Goal: Task Accomplishment & Management: Use online tool/utility

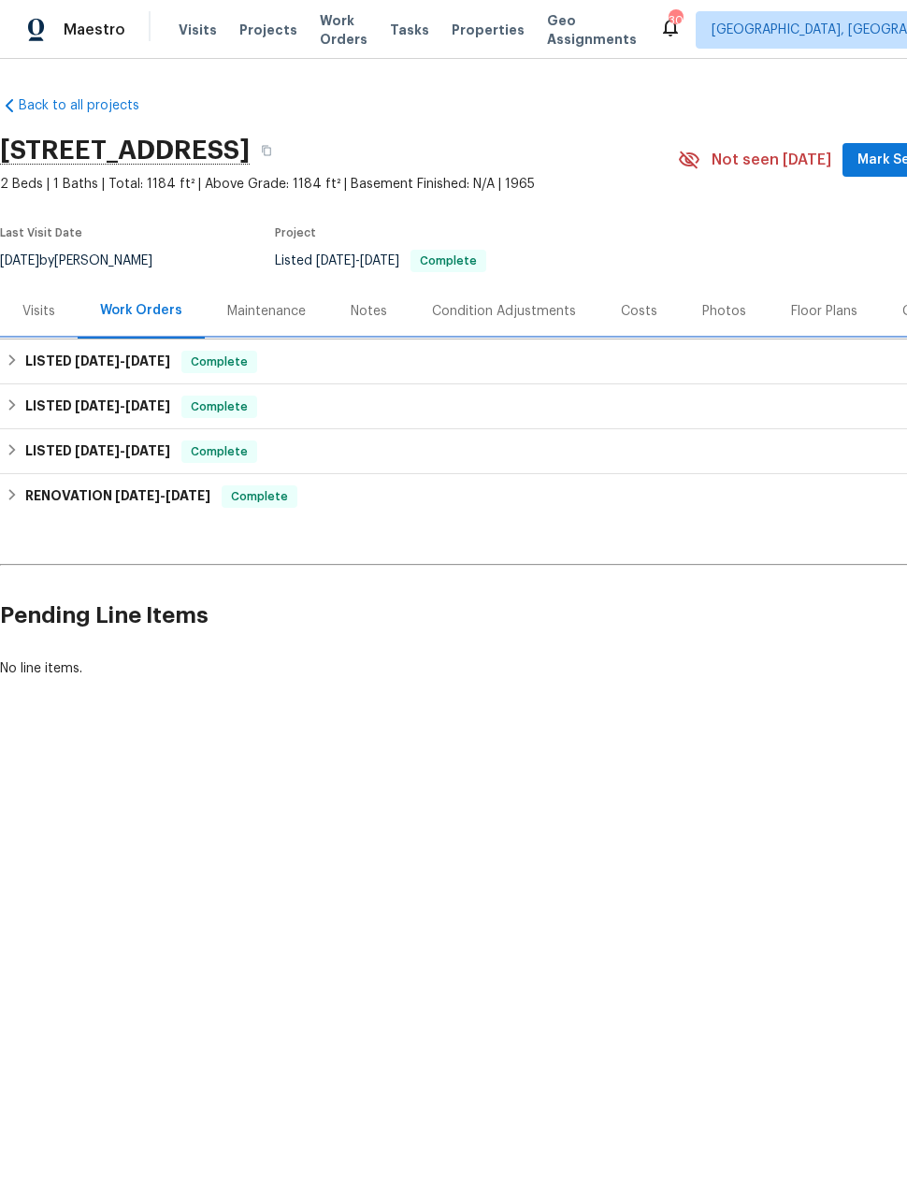
click at [25, 350] on div "LISTED [DATE] - [DATE] Complete" at bounding box center [528, 361] width 1056 height 45
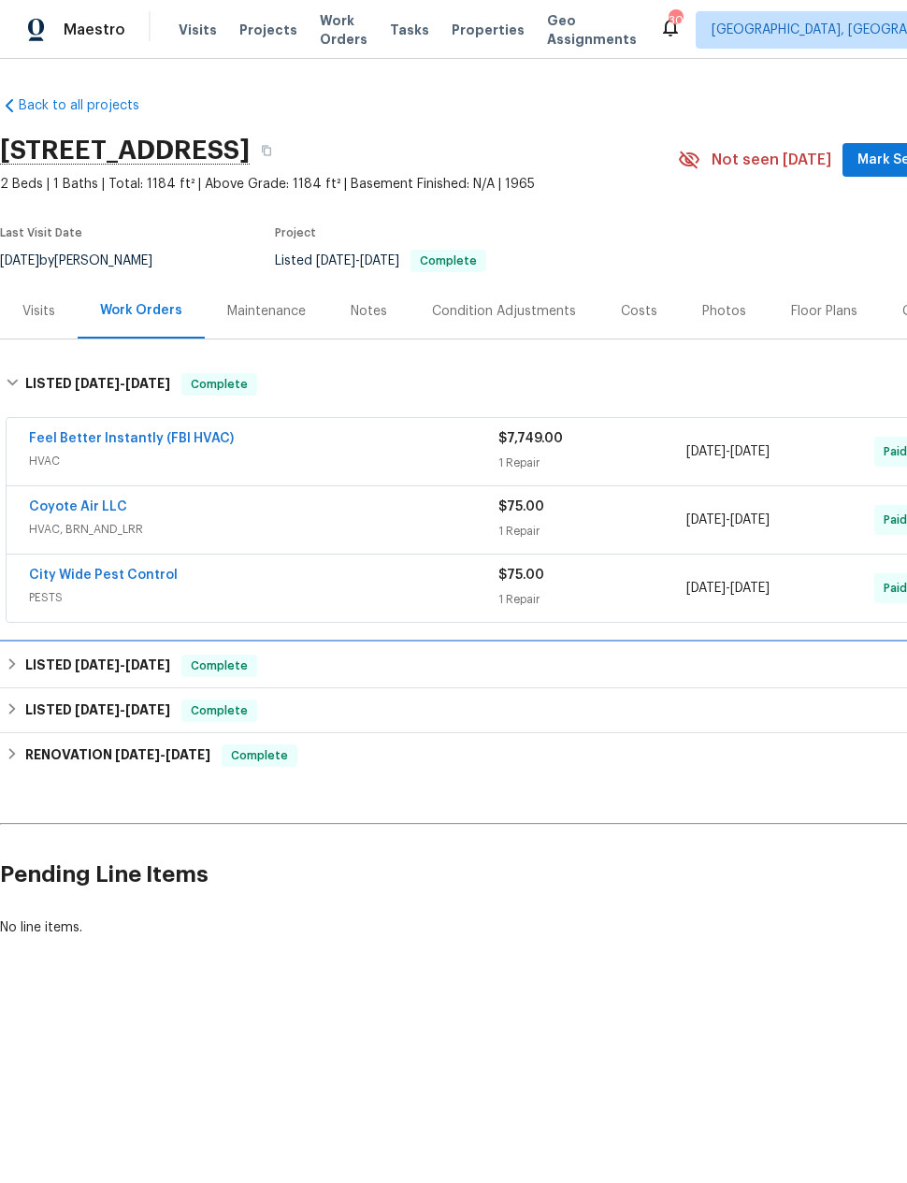
click at [14, 668] on icon at bounding box center [12, 663] width 13 height 13
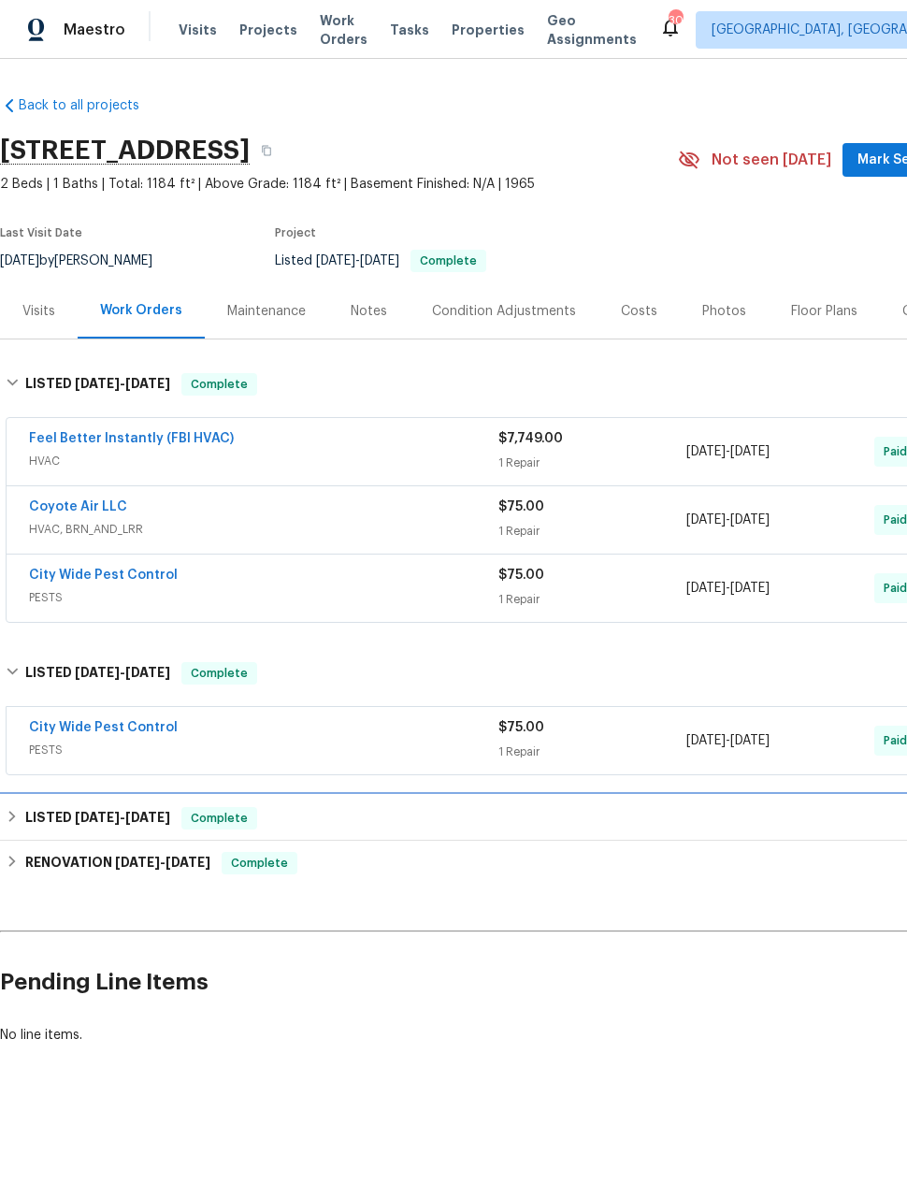
click at [32, 816] on h6 "LISTED [DATE] - [DATE]" at bounding box center [97, 818] width 145 height 22
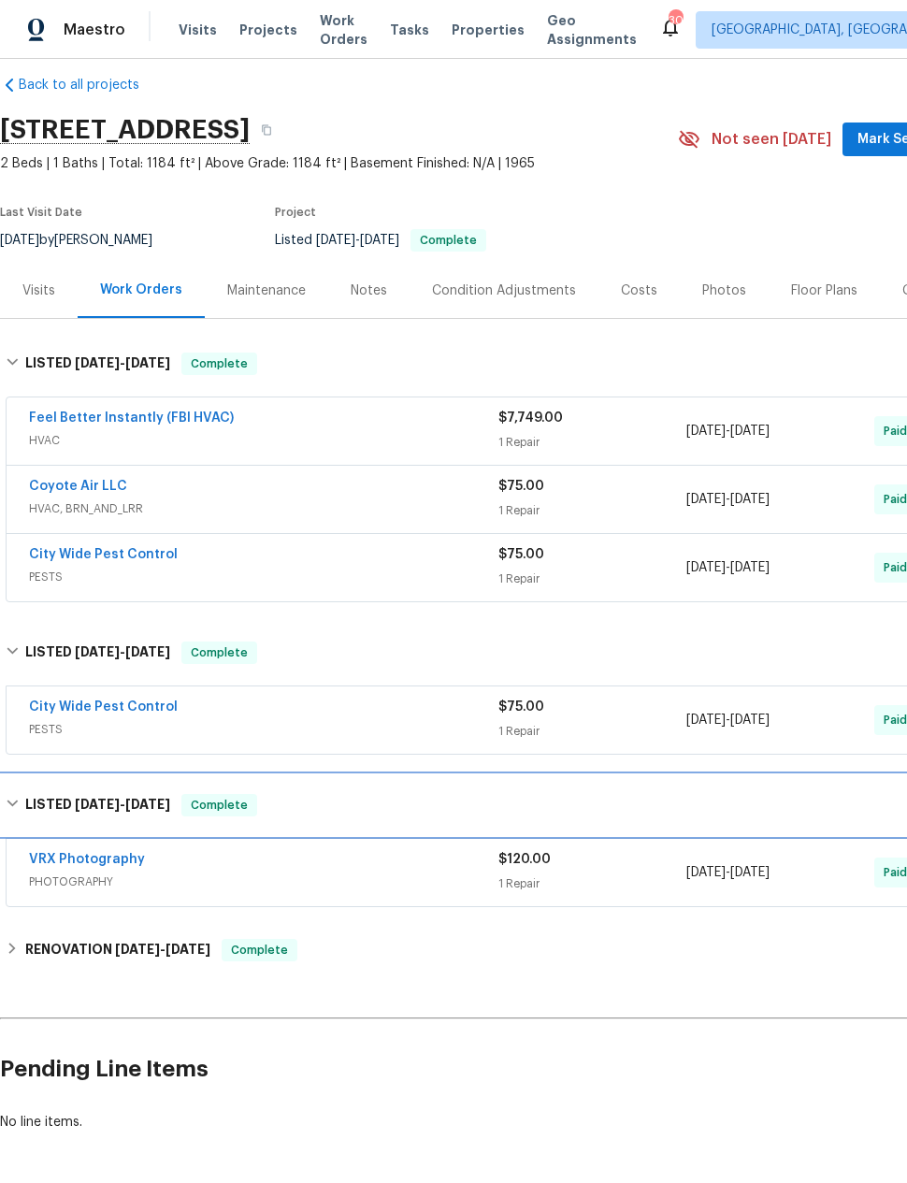
scroll to position [21, 0]
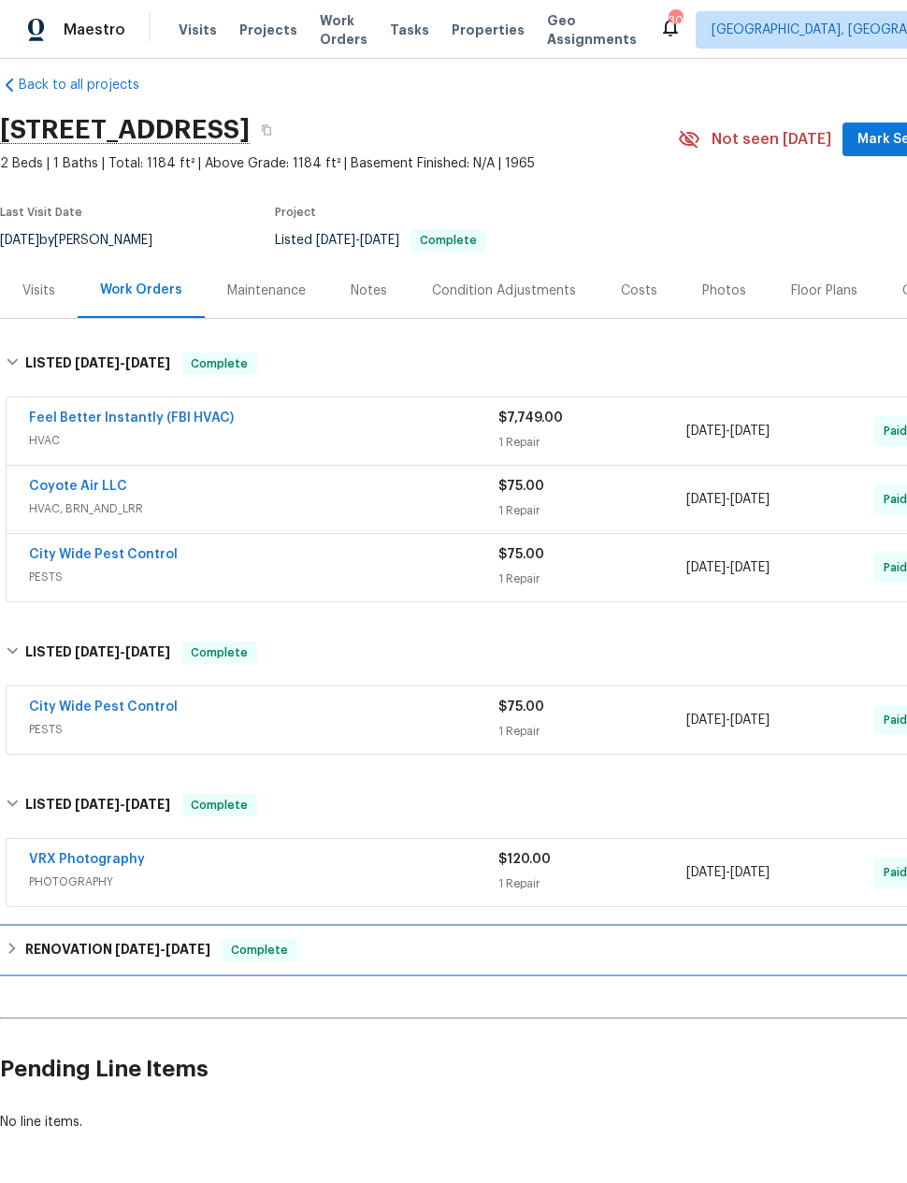
click at [32, 950] on h6 "RENOVATION [DATE] - [DATE]" at bounding box center [117, 950] width 185 height 22
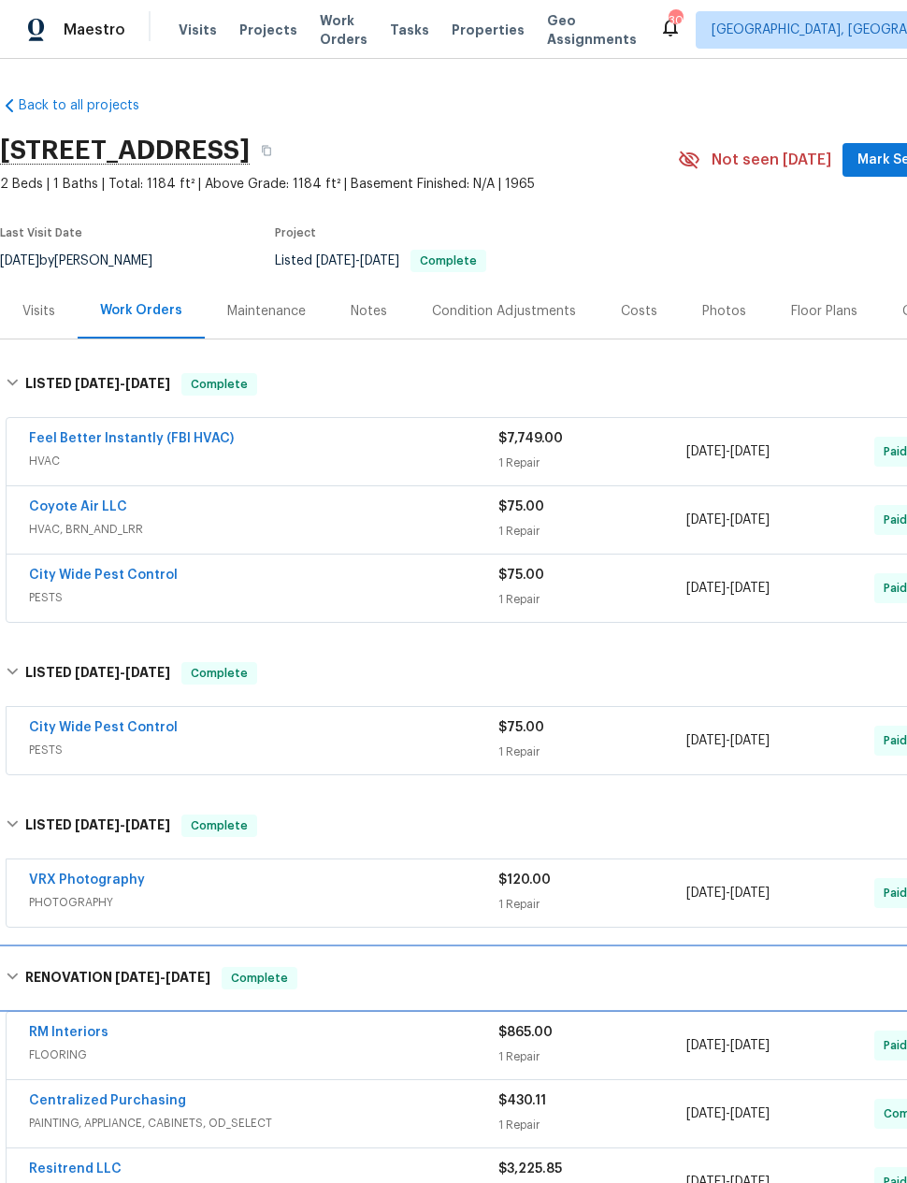
scroll to position [0, 0]
click at [18, 977] on icon at bounding box center [12, 975] width 13 height 13
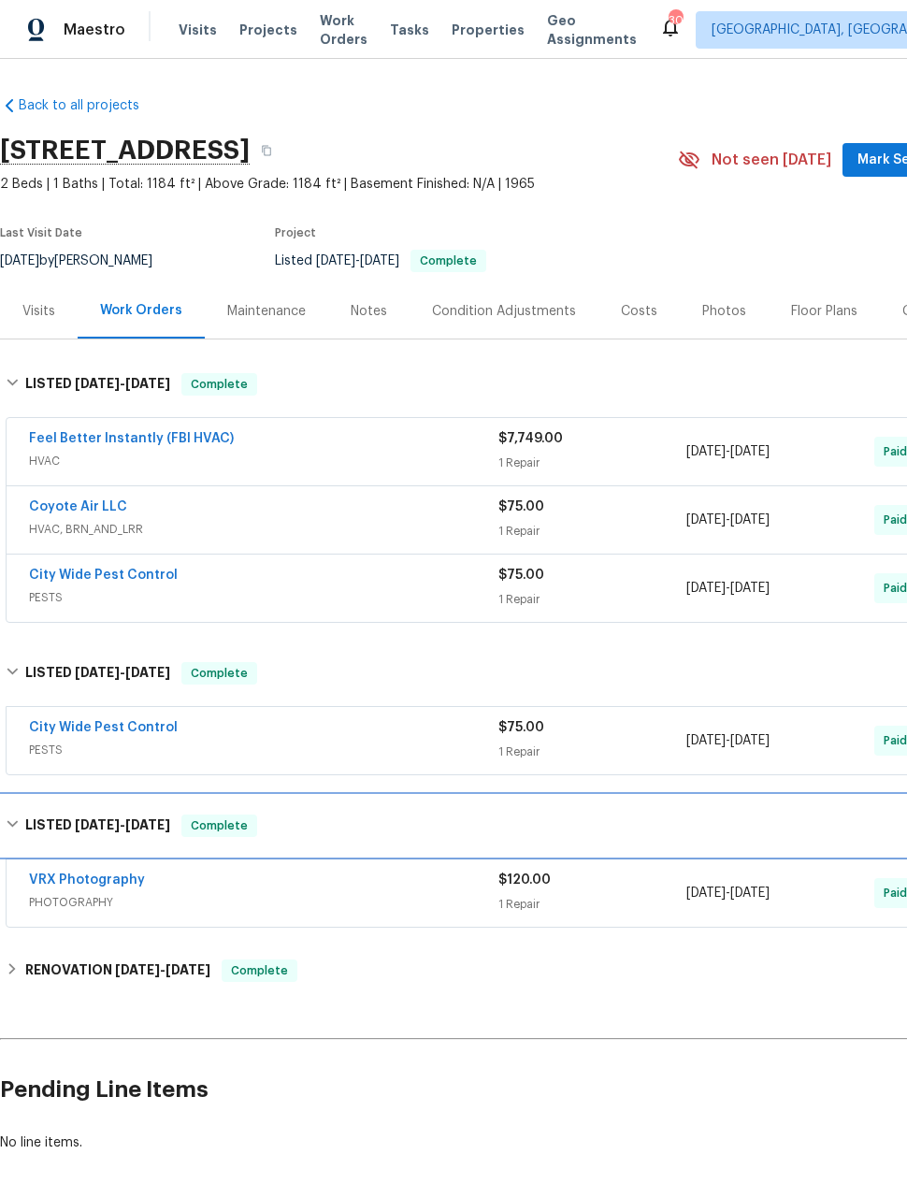
click at [13, 818] on icon at bounding box center [12, 823] width 13 height 13
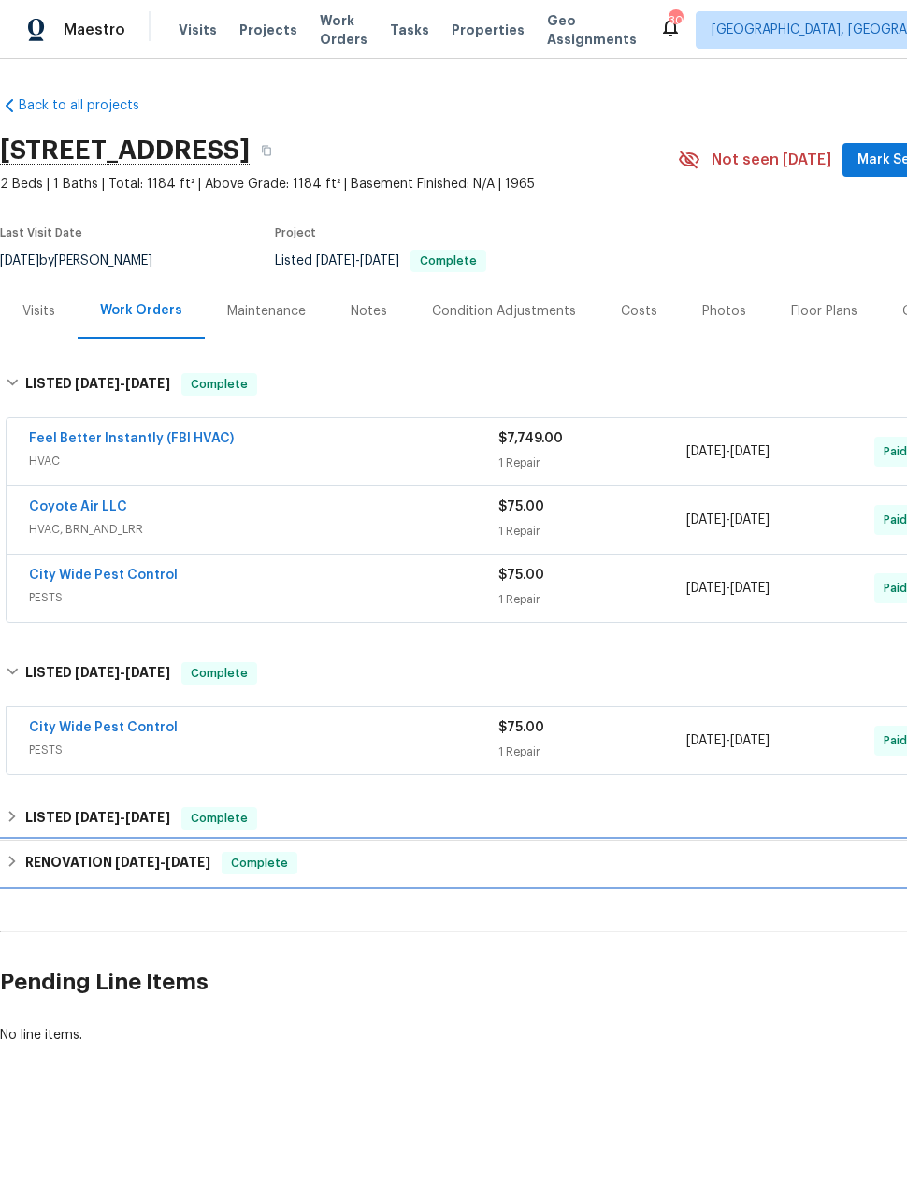
click at [19, 866] on icon at bounding box center [12, 860] width 13 height 13
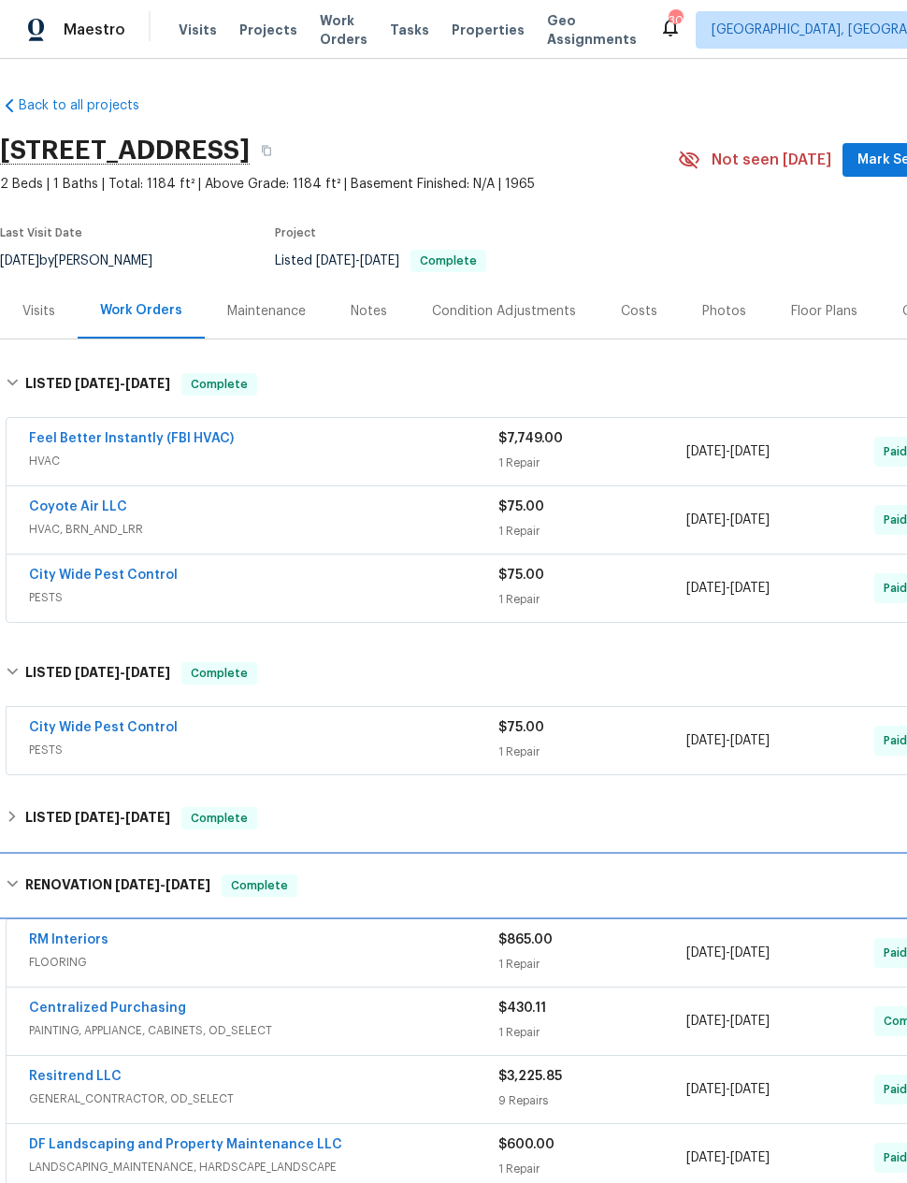
click at [18, 890] on icon at bounding box center [12, 883] width 13 height 13
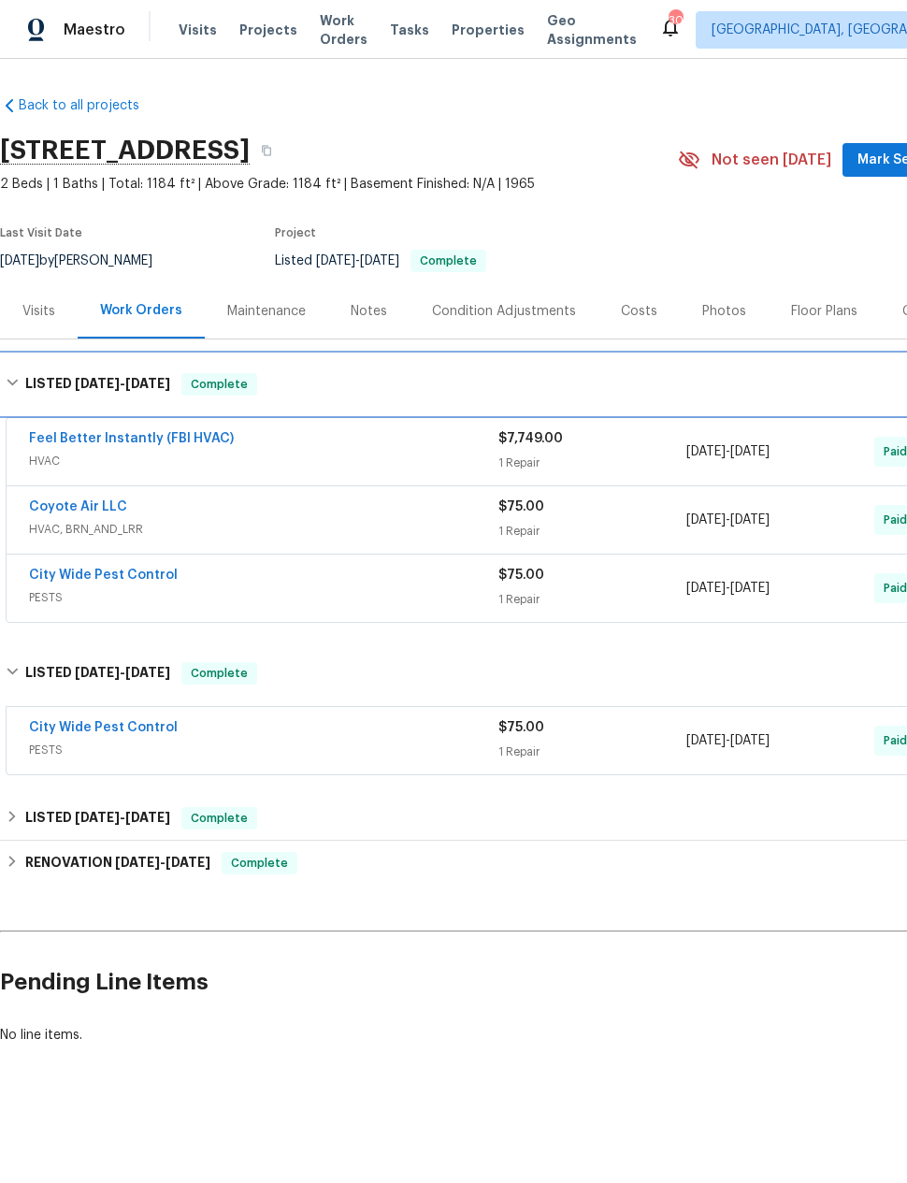
click at [28, 388] on h6 "LISTED [DATE] - [DATE]" at bounding box center [97, 384] width 145 height 22
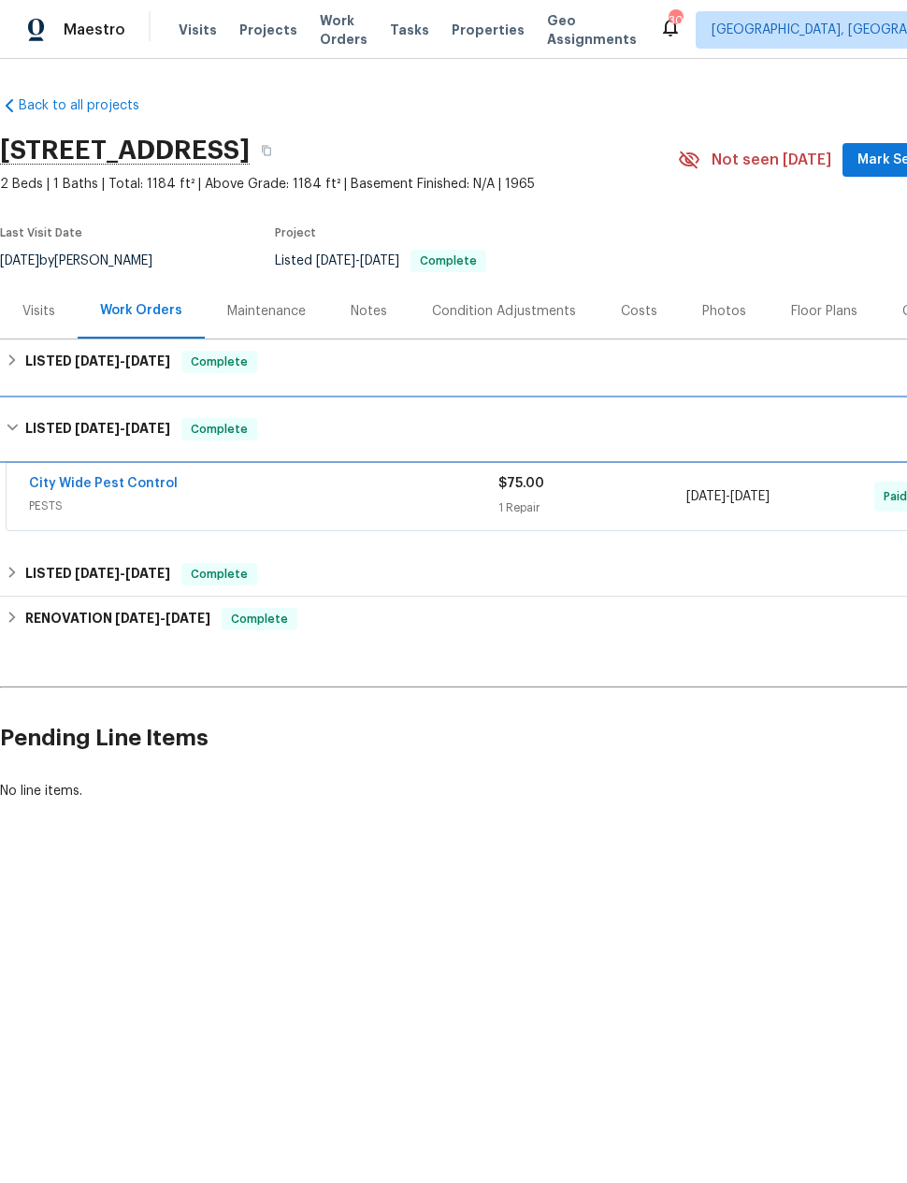
click at [9, 430] on icon at bounding box center [12, 427] width 13 height 13
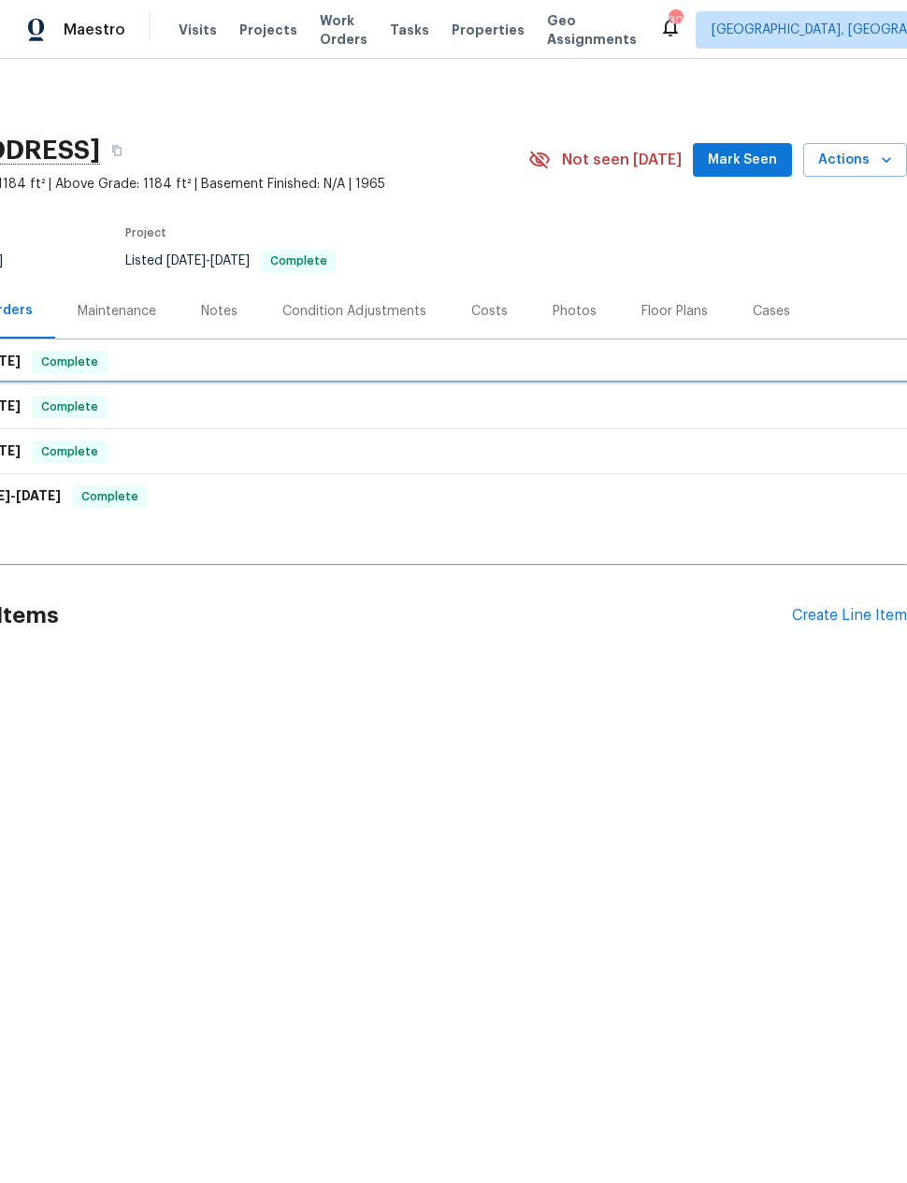
scroll to position [0, 150]
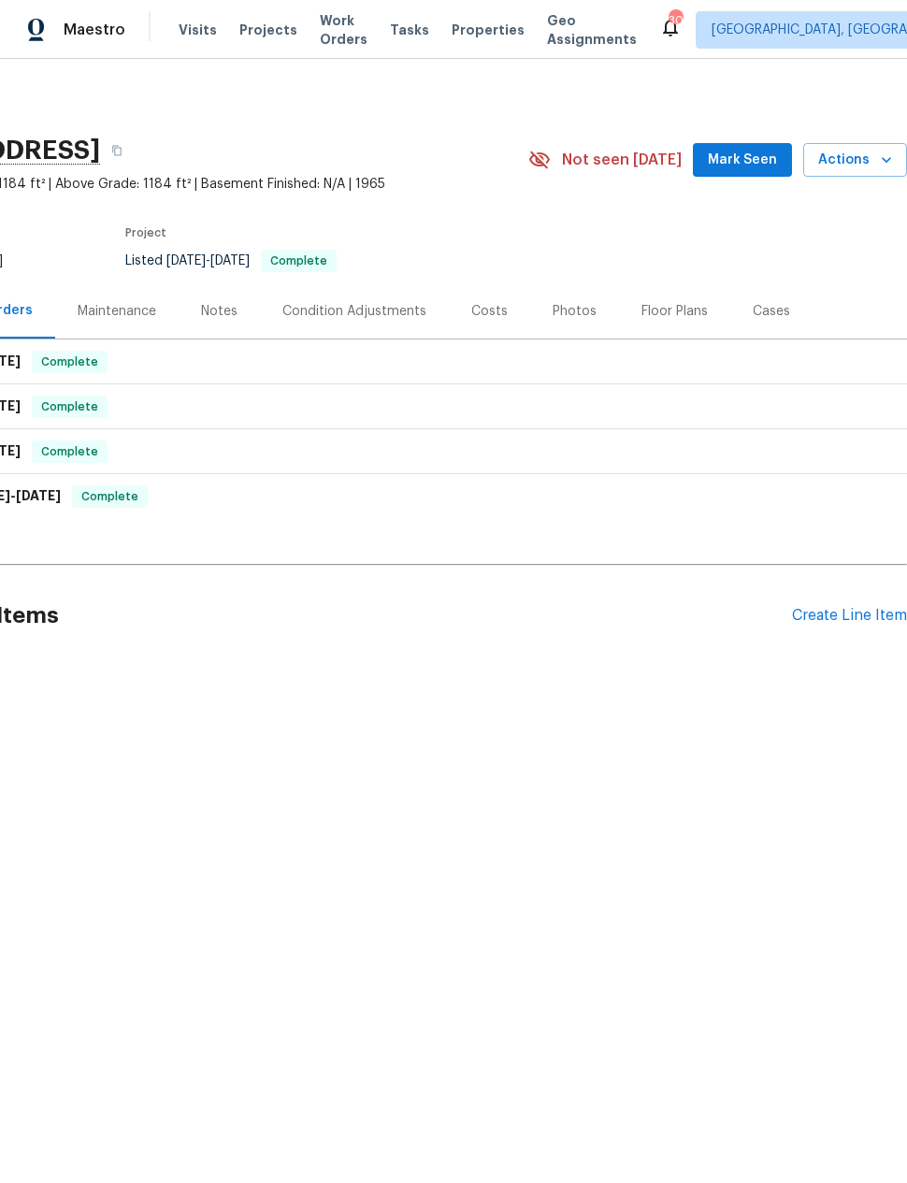
click at [814, 614] on div "Create Line Item" at bounding box center [849, 616] width 115 height 18
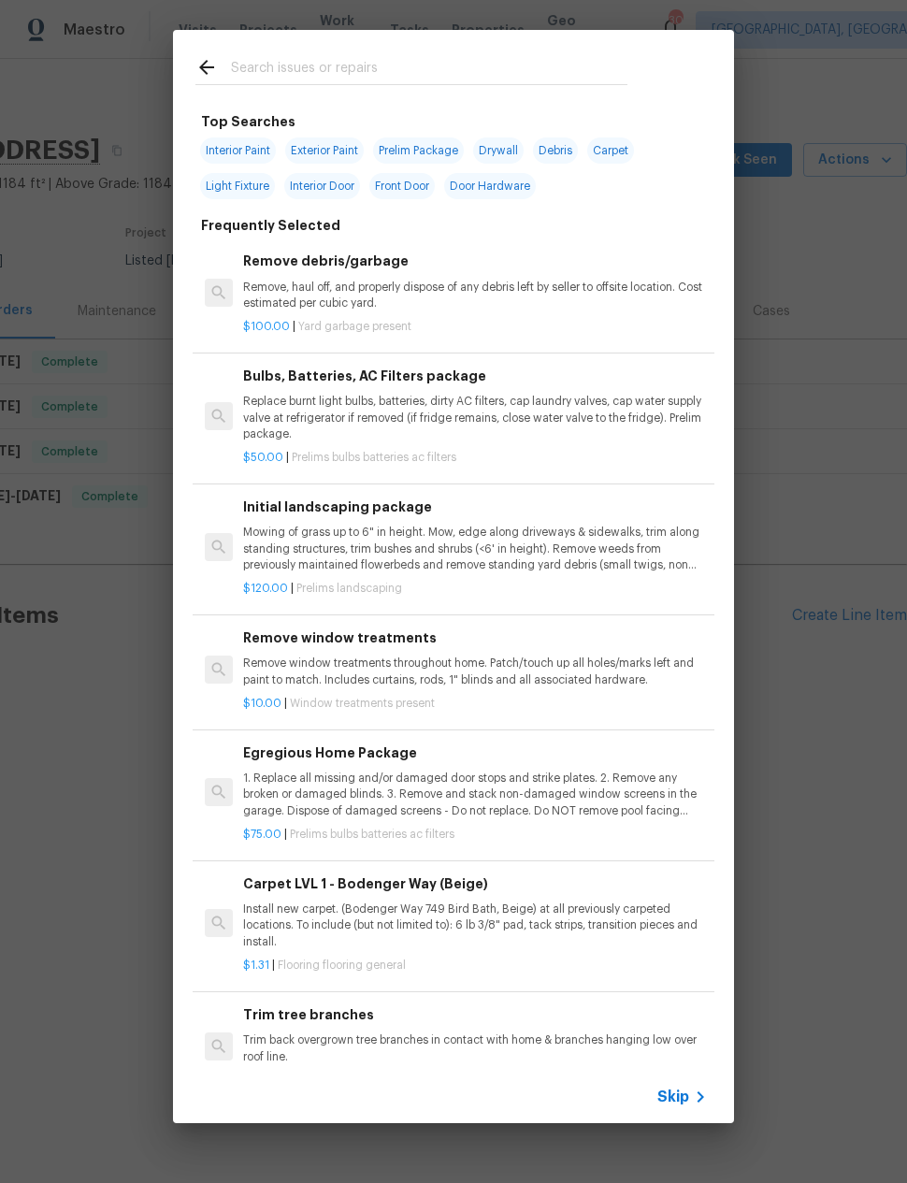
click at [559, 52] on div at bounding box center [411, 67] width 477 height 74
click at [353, 66] on input "text" at bounding box center [429, 70] width 396 height 28
type input "Tree"
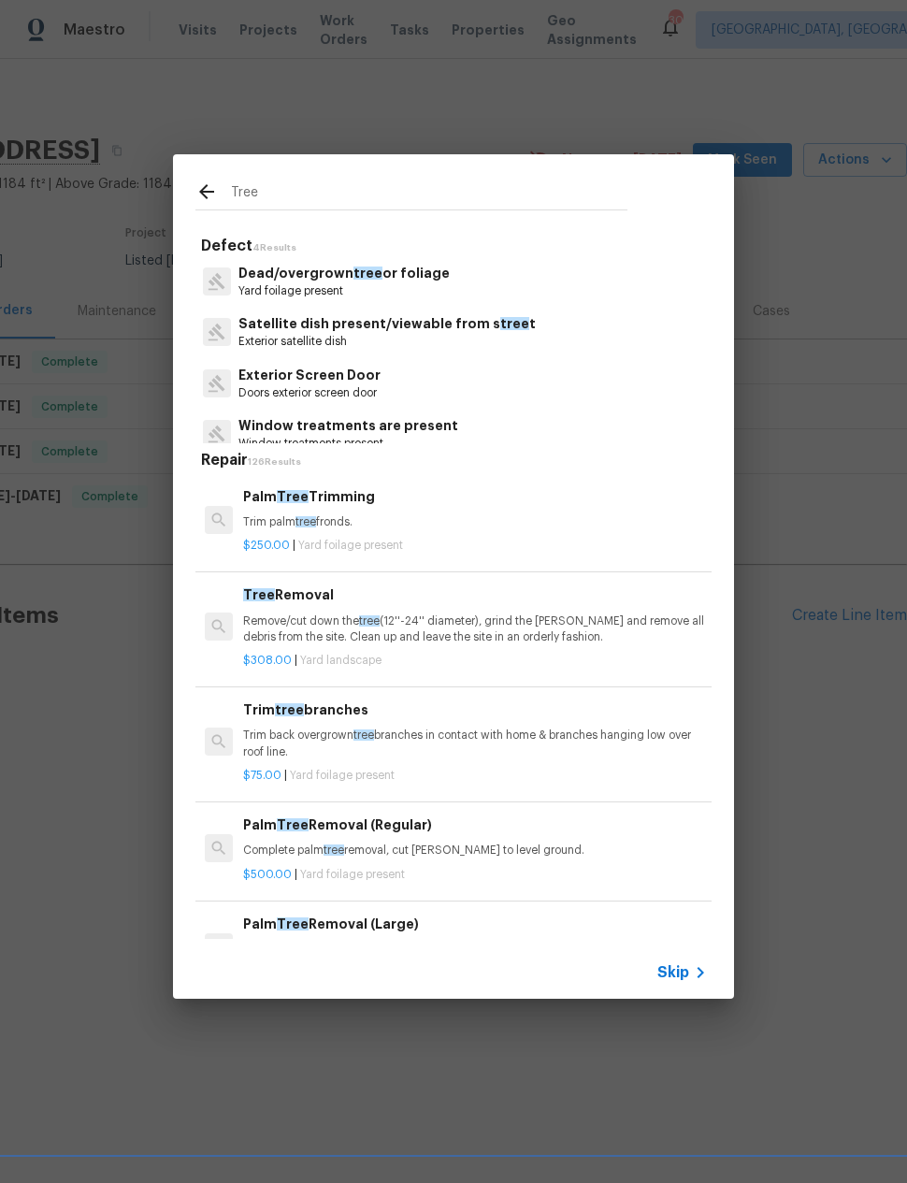
click at [409, 270] on p "Dead/overgrown tree or foliage" at bounding box center [343, 274] width 211 height 20
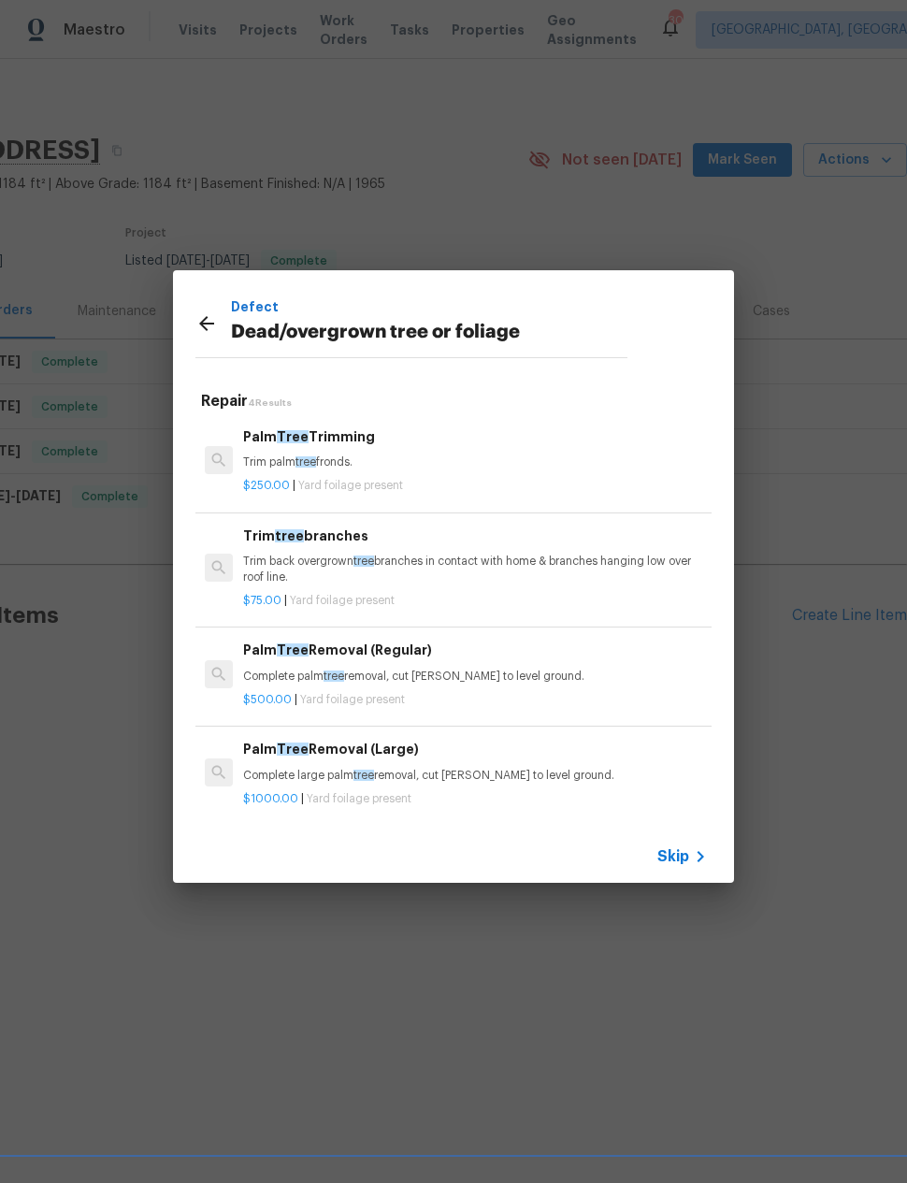
click at [466, 581] on p "Trim back overgrown tree branches in contact with home & branches hanging low o…" at bounding box center [475, 569] width 464 height 32
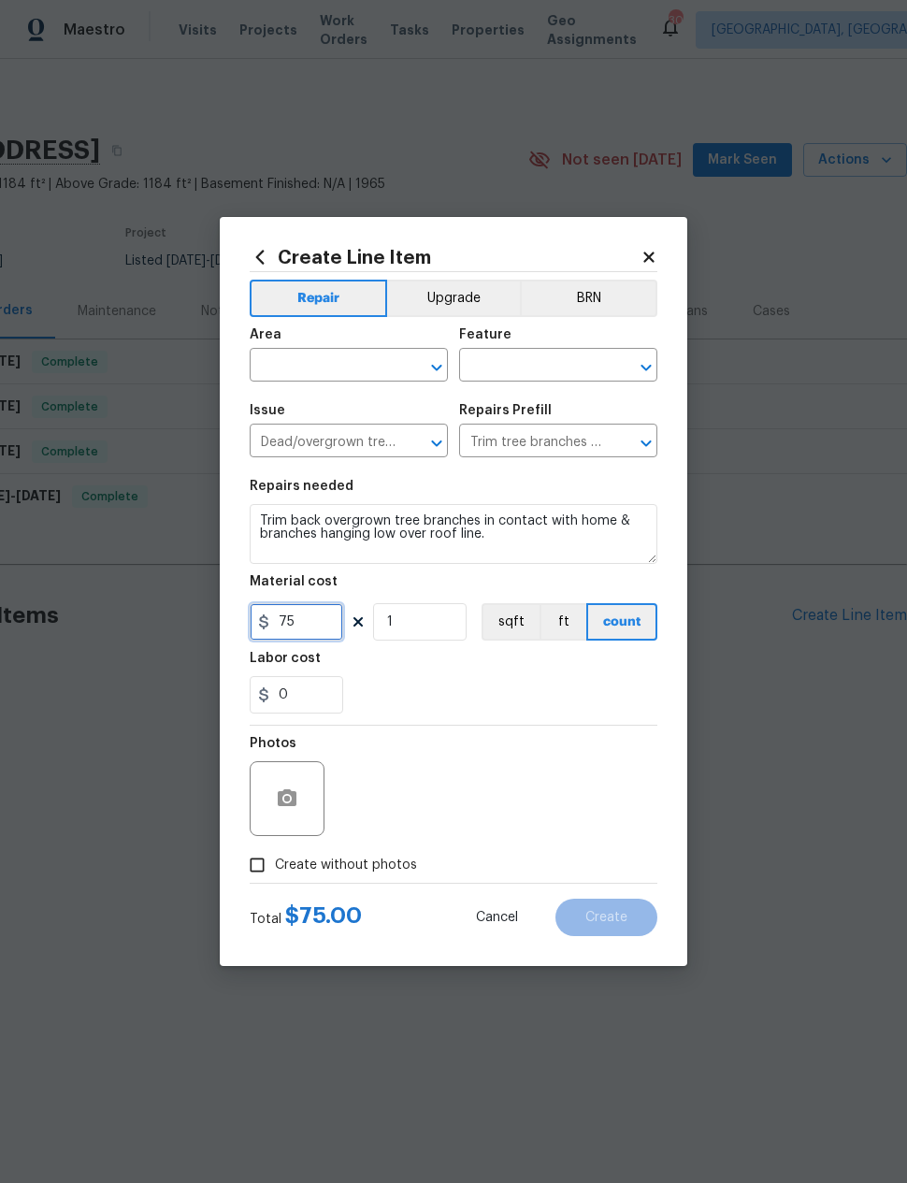
click at [317, 633] on input "75" at bounding box center [296, 621] width 93 height 37
click at [317, 632] on input "75" at bounding box center [296, 621] width 93 height 37
type input "400"
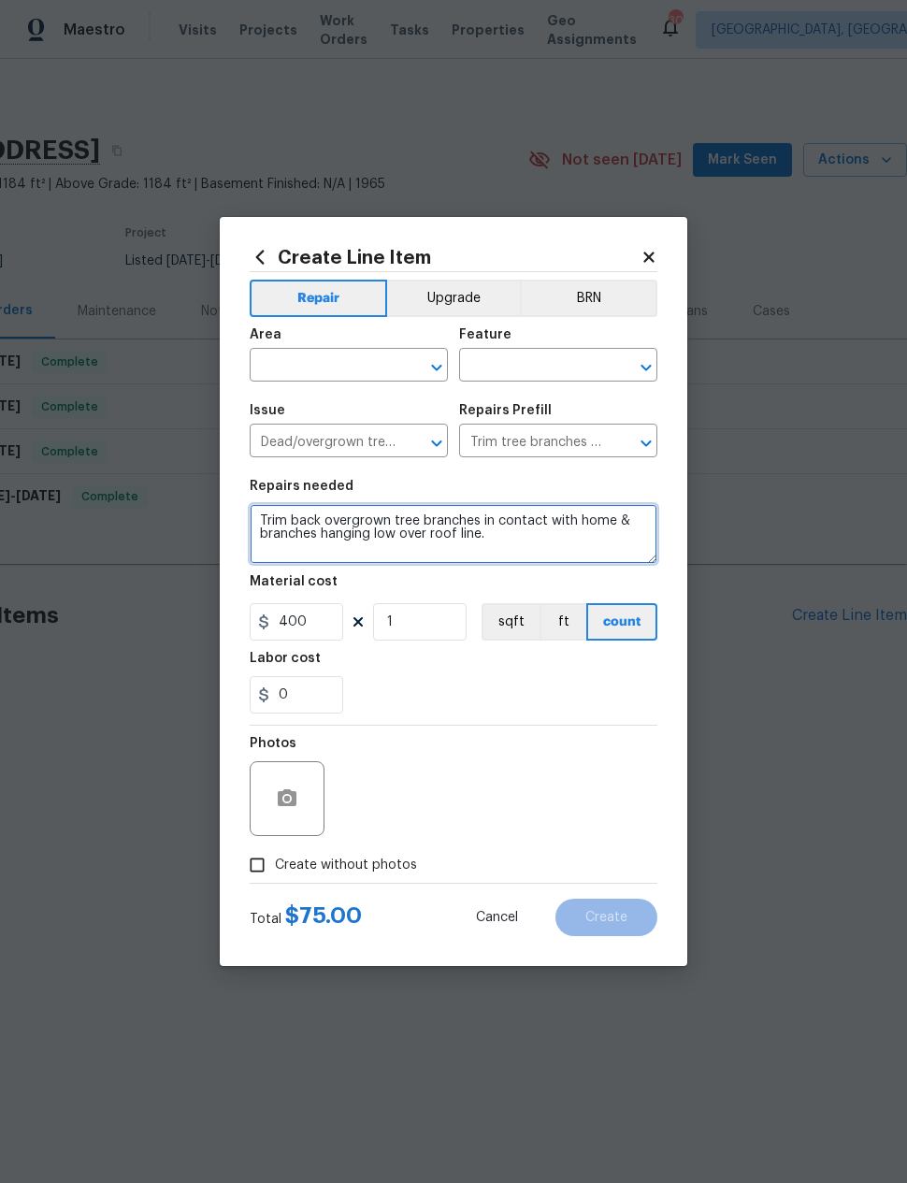
click at [527, 541] on textarea "Trim back overgrown tree branches in contact with home & branches hanging low o…" at bounding box center [454, 534] width 408 height 60
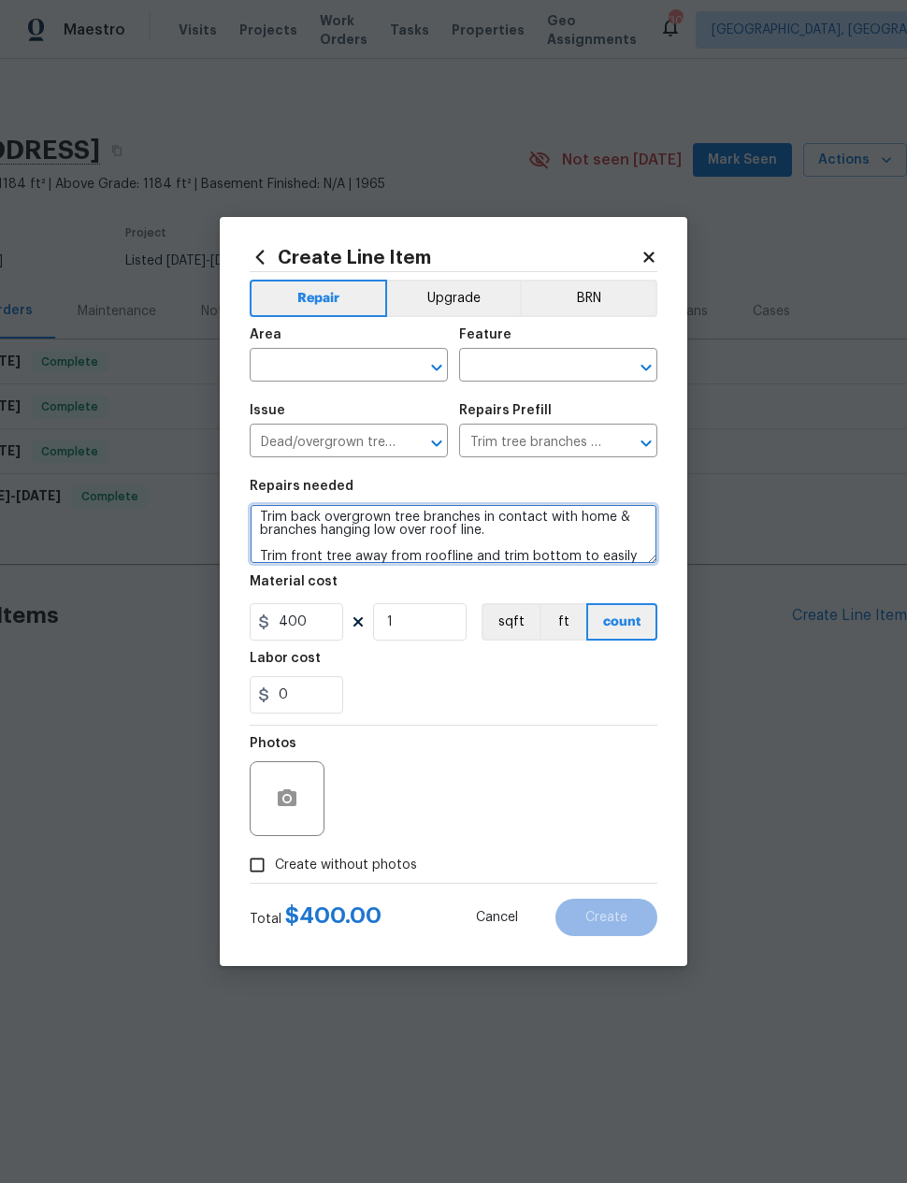
scroll to position [26, 0]
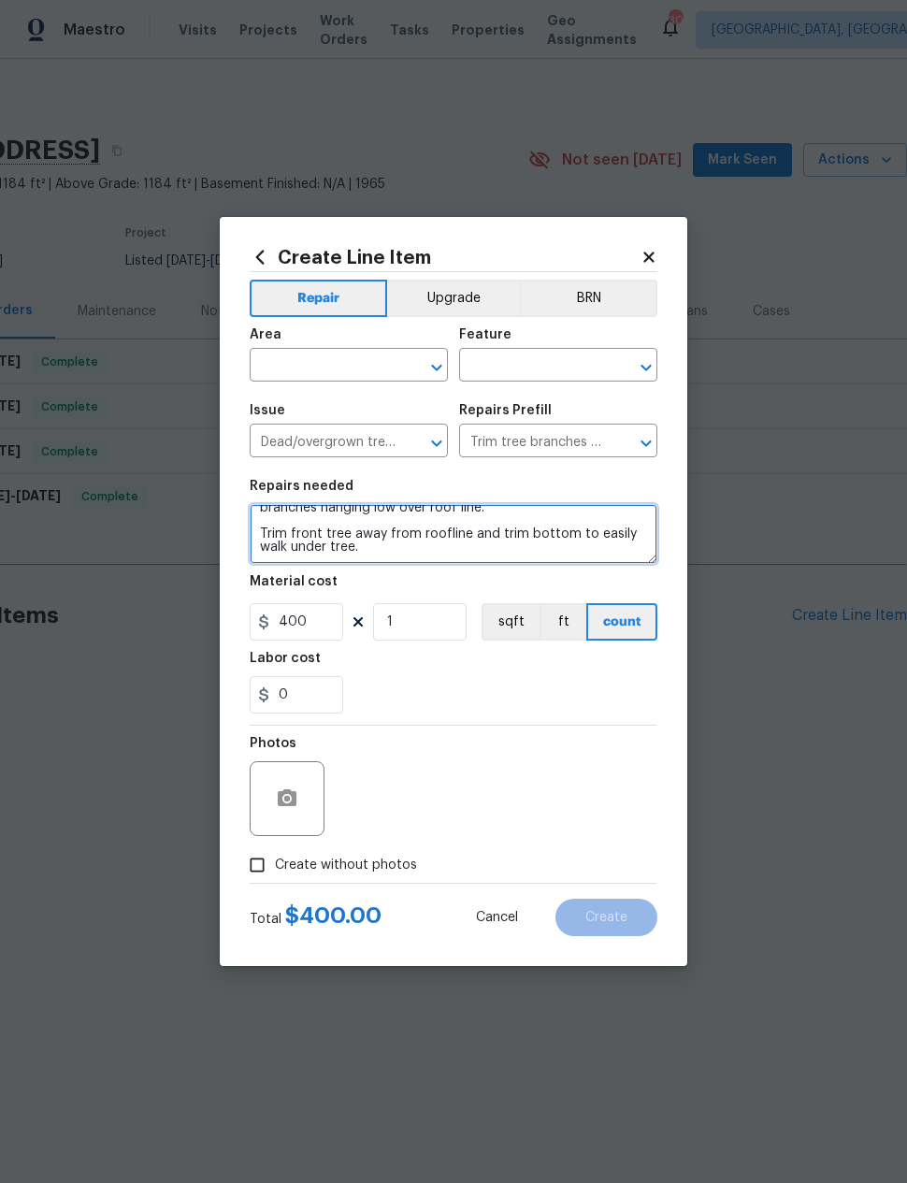
click at [480, 553] on textarea "Trim back overgrown tree branches in contact with home & branches hanging low o…" at bounding box center [454, 534] width 408 height 60
click at [460, 538] on textarea "Trim back overgrown tree branches in contact with home & branches hanging low o…" at bounding box center [454, 534] width 408 height 60
type textarea "Trim back overgrown tree branches in contact with home & branches hanging low o…"
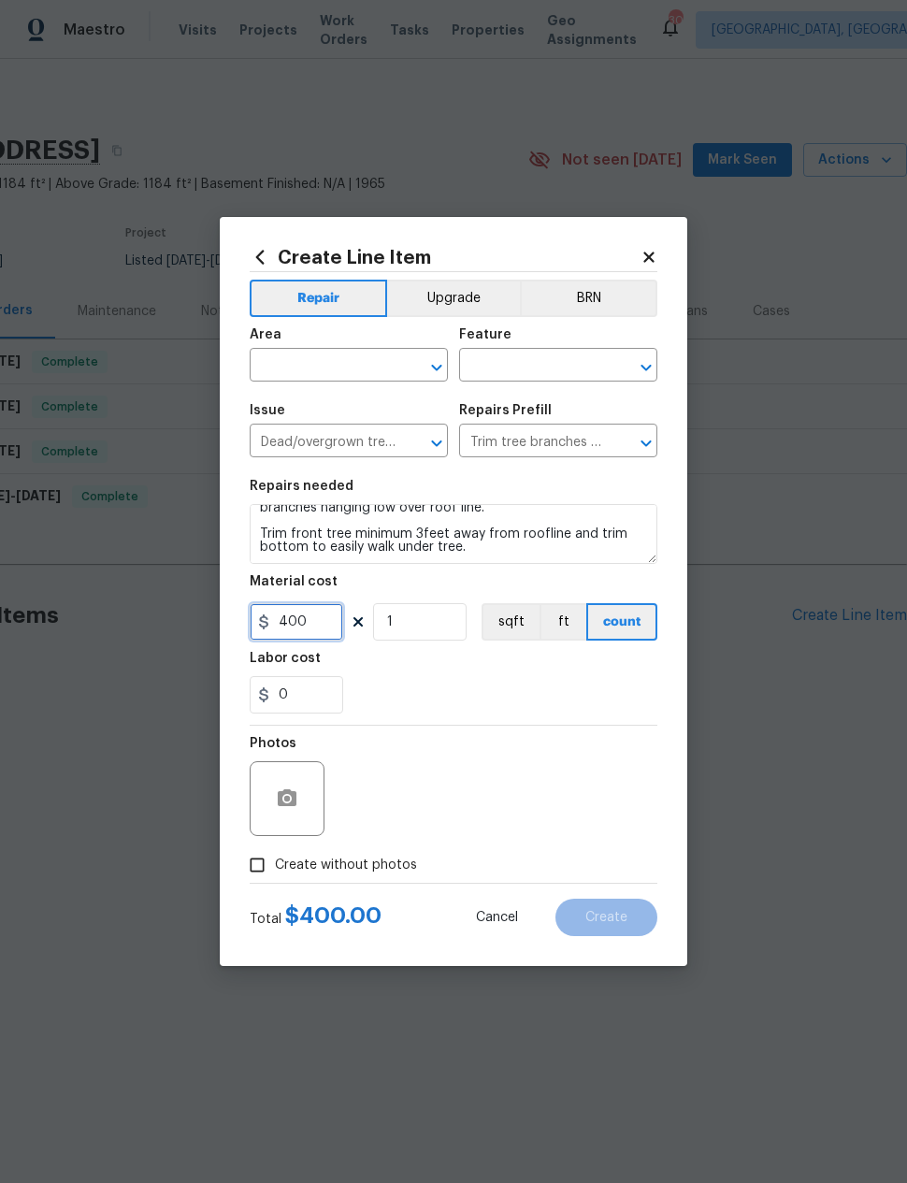
click at [285, 626] on input "400" at bounding box center [296, 621] width 93 height 37
click at [285, 625] on input "400" at bounding box center [296, 621] width 93 height 37
click at [289, 635] on input "400" at bounding box center [296, 621] width 93 height 37
type input "350"
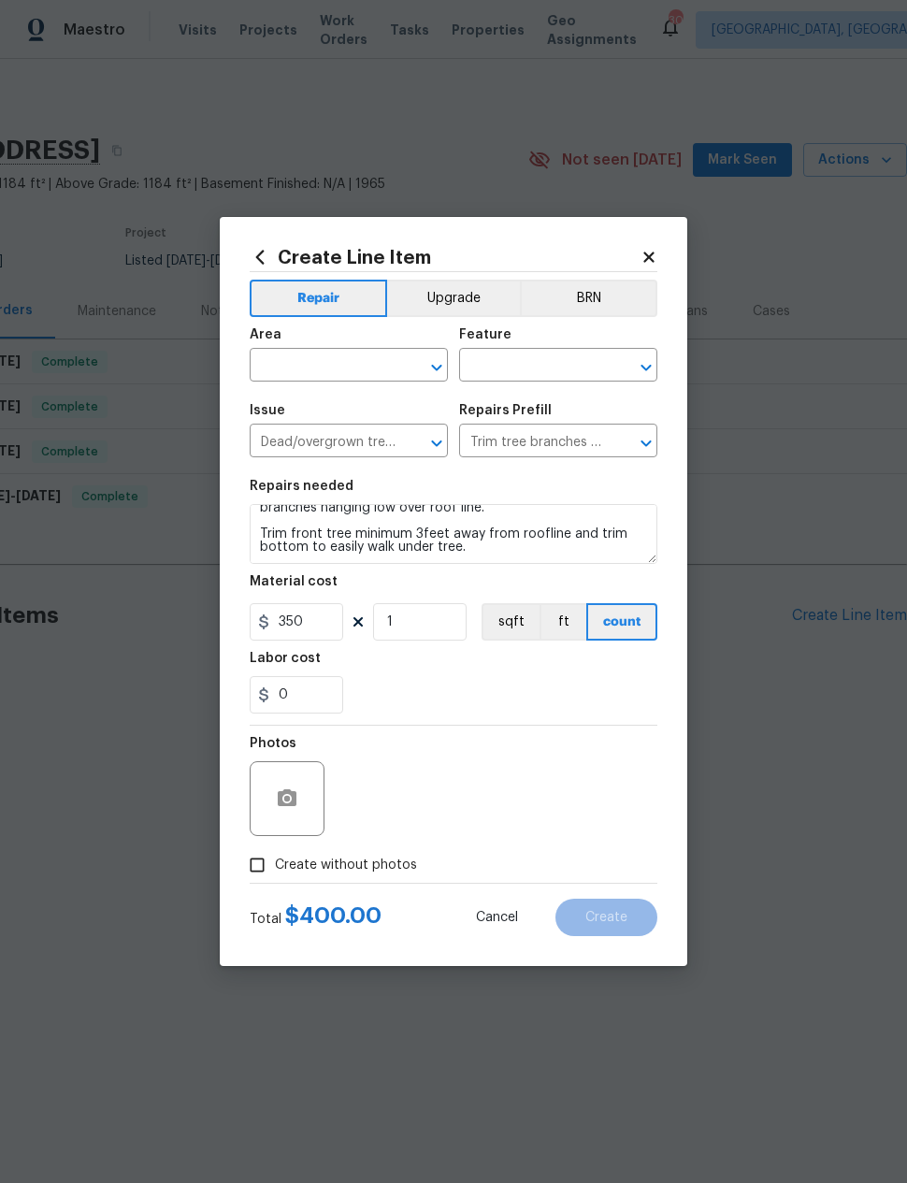
click at [567, 674] on div "Labor cost" at bounding box center [454, 664] width 408 height 24
click at [281, 804] on icon "button" at bounding box center [287, 797] width 19 height 17
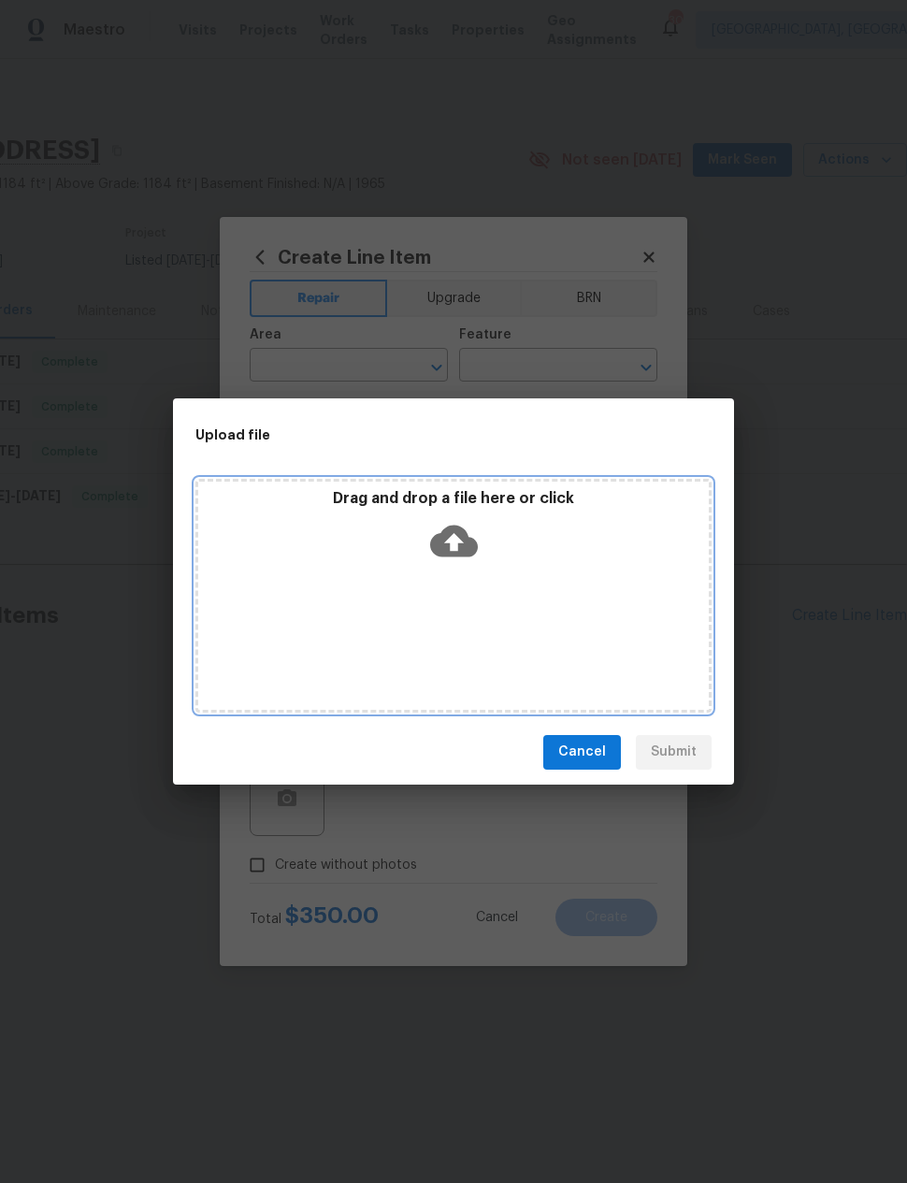
click at [467, 549] on icon at bounding box center [454, 540] width 48 height 32
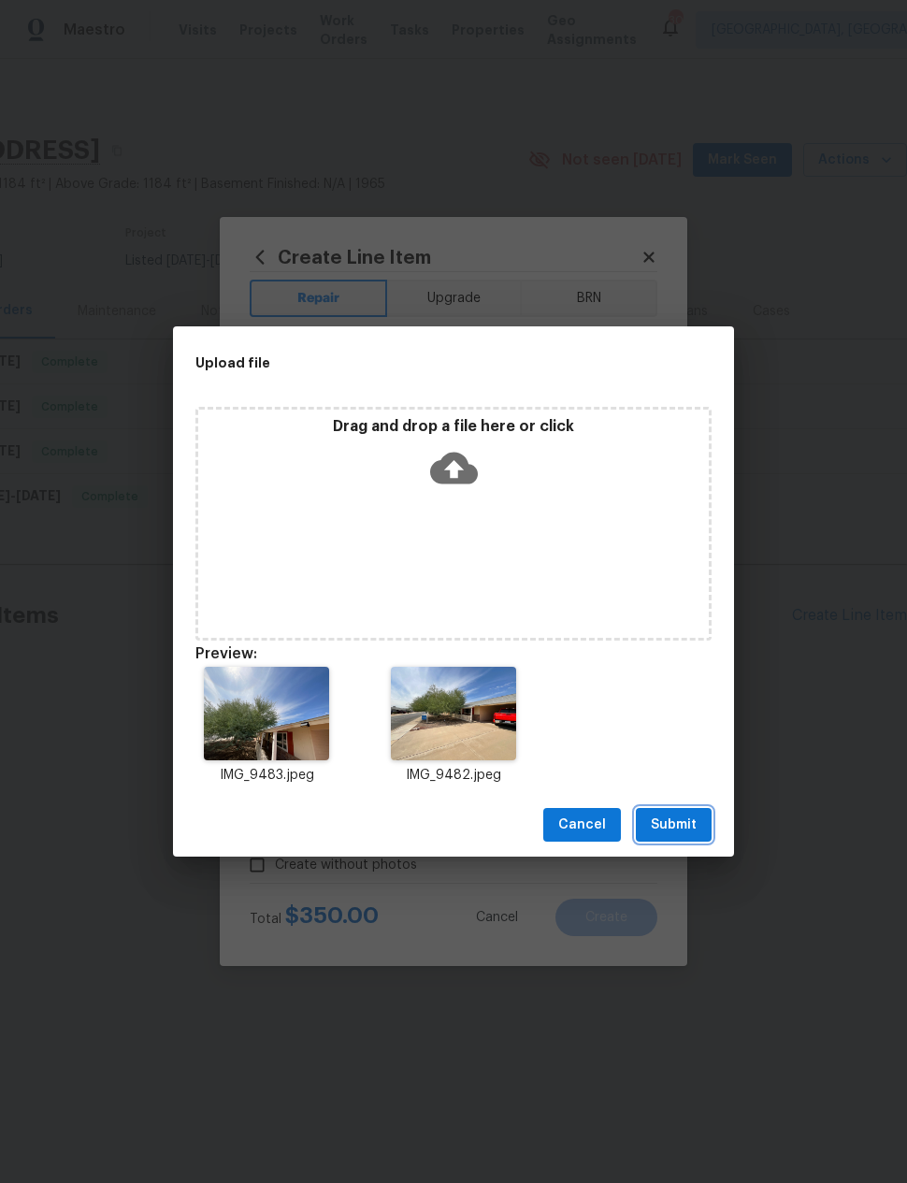
click at [677, 821] on span "Submit" at bounding box center [674, 824] width 46 height 23
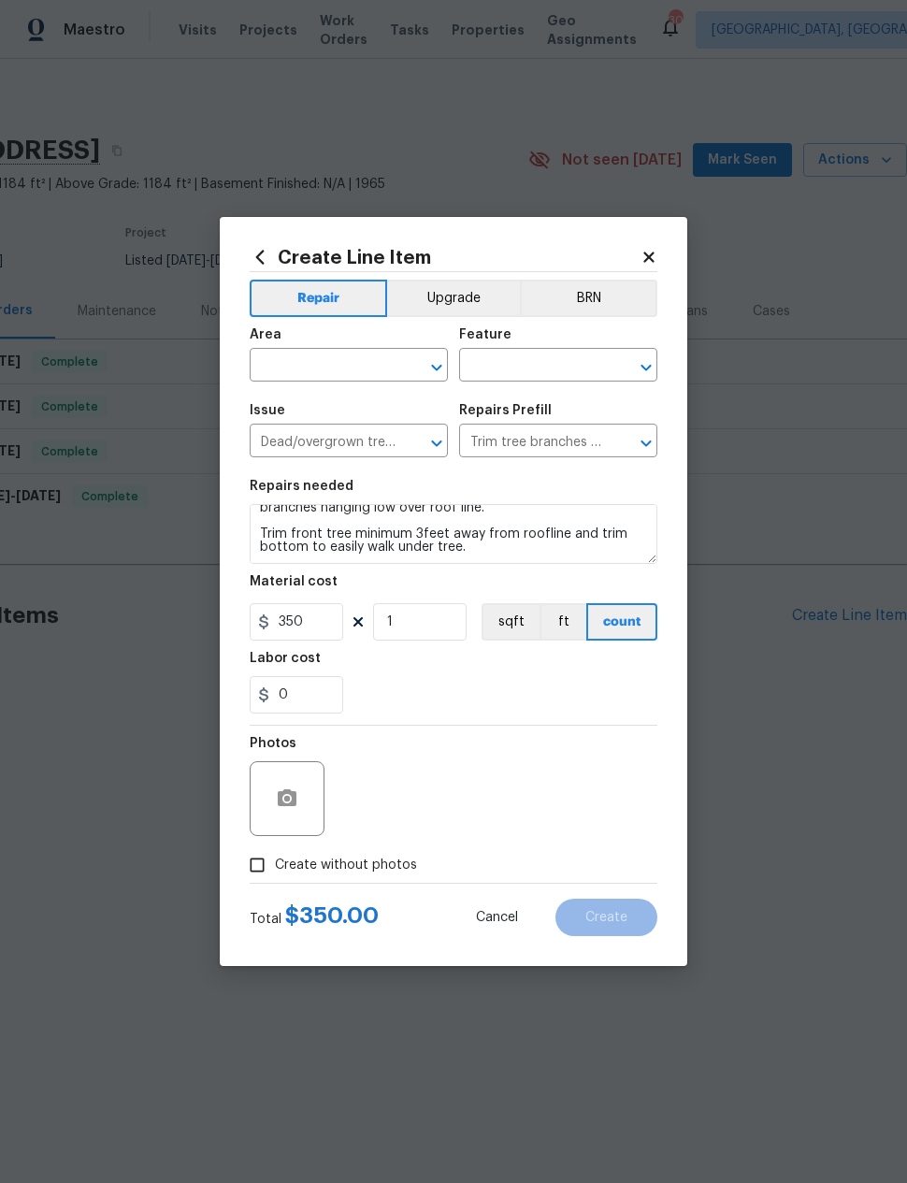
click at [352, 371] on input "text" at bounding box center [323, 366] width 146 height 29
click at [342, 438] on li "Exterior Overall" at bounding box center [349, 439] width 198 height 31
type input "Exterior Overall"
click at [553, 359] on input "text" at bounding box center [532, 366] width 146 height 29
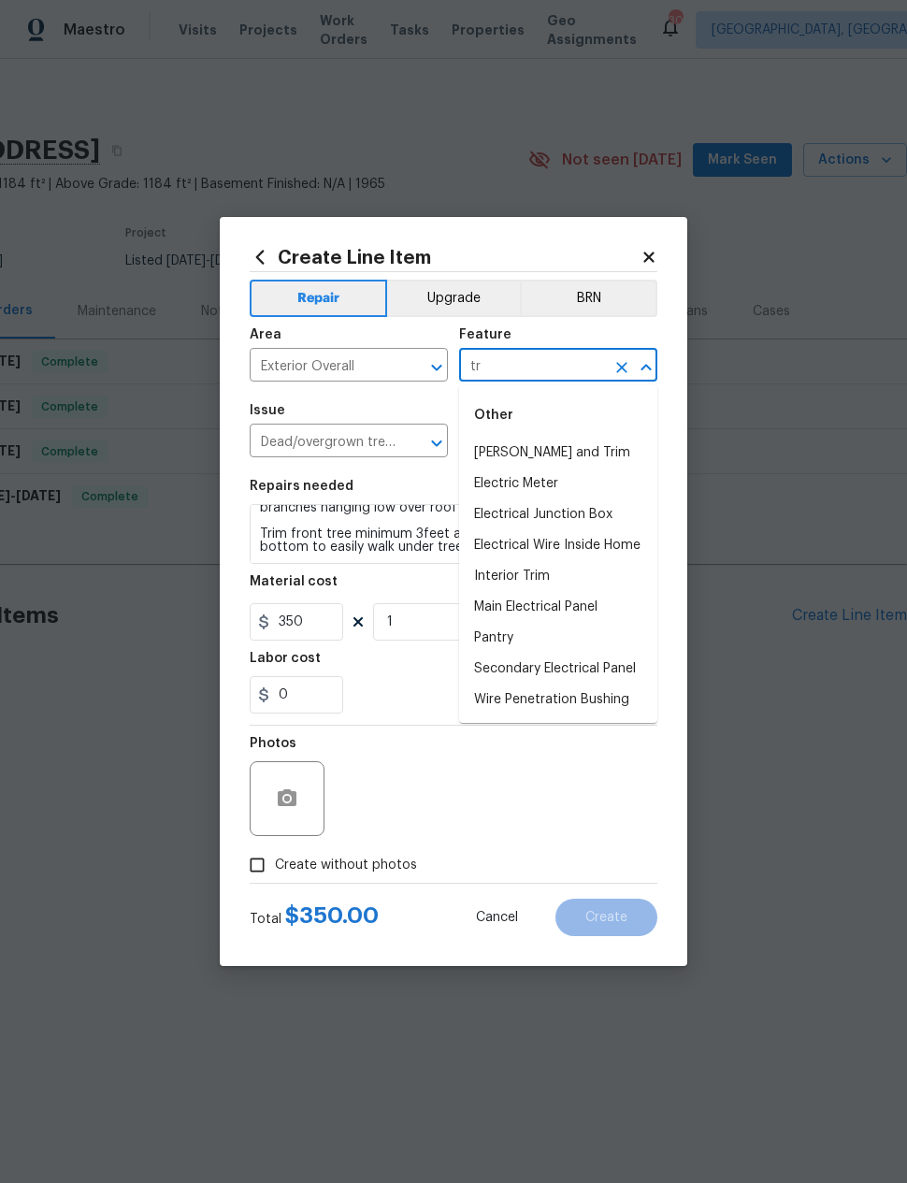
type input "t"
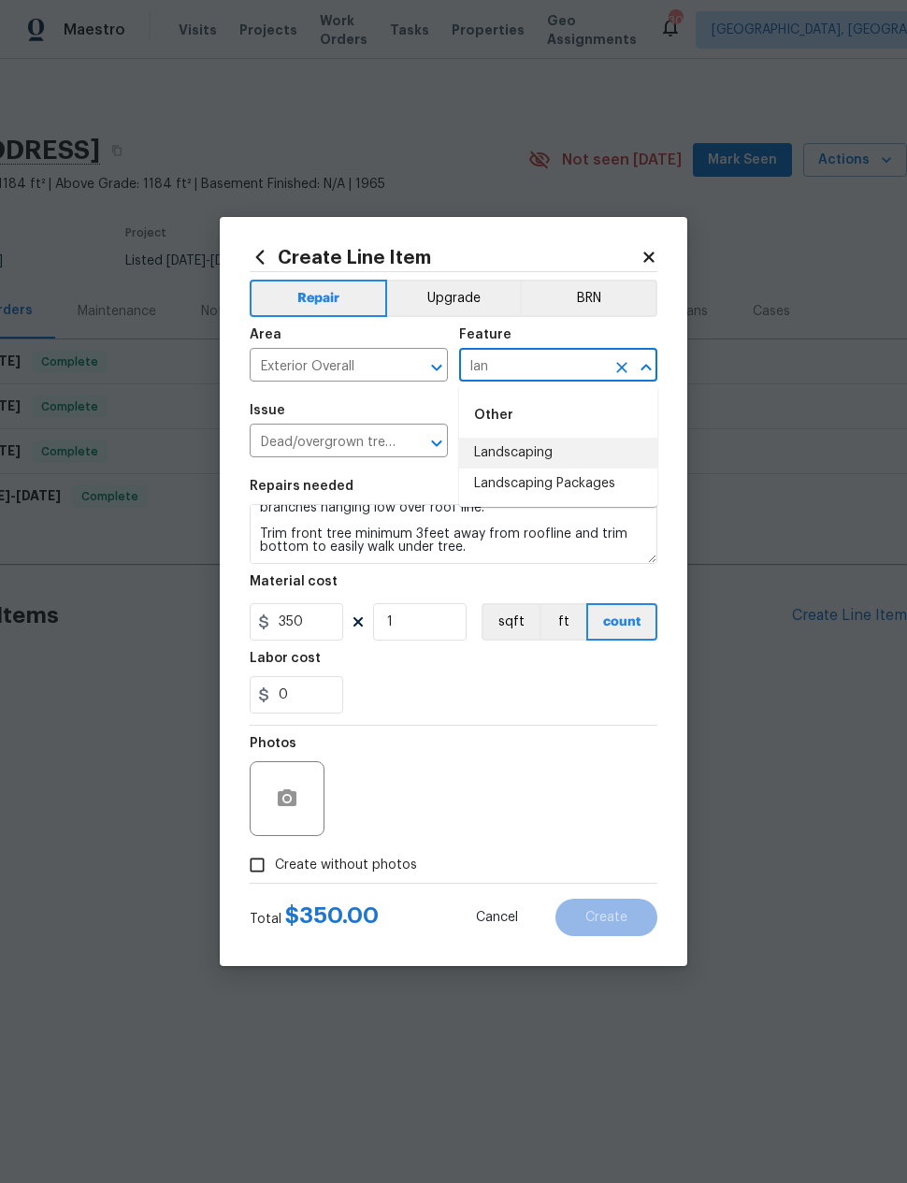
click at [545, 444] on li "Landscaping" at bounding box center [558, 453] width 198 height 31
type input "Landscaping"
click at [574, 699] on div "0" at bounding box center [454, 694] width 408 height 37
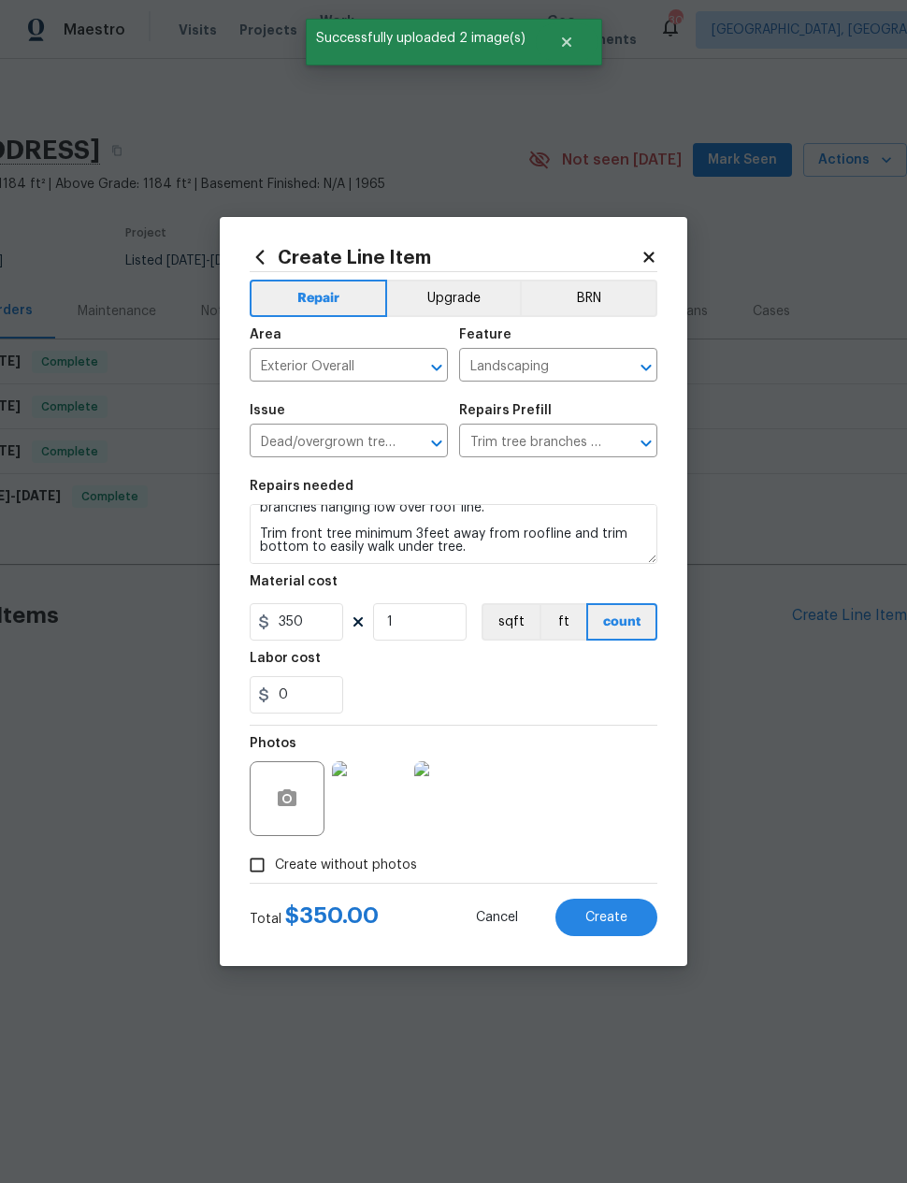
click at [611, 915] on span "Create" at bounding box center [606, 918] width 42 height 14
type input "0"
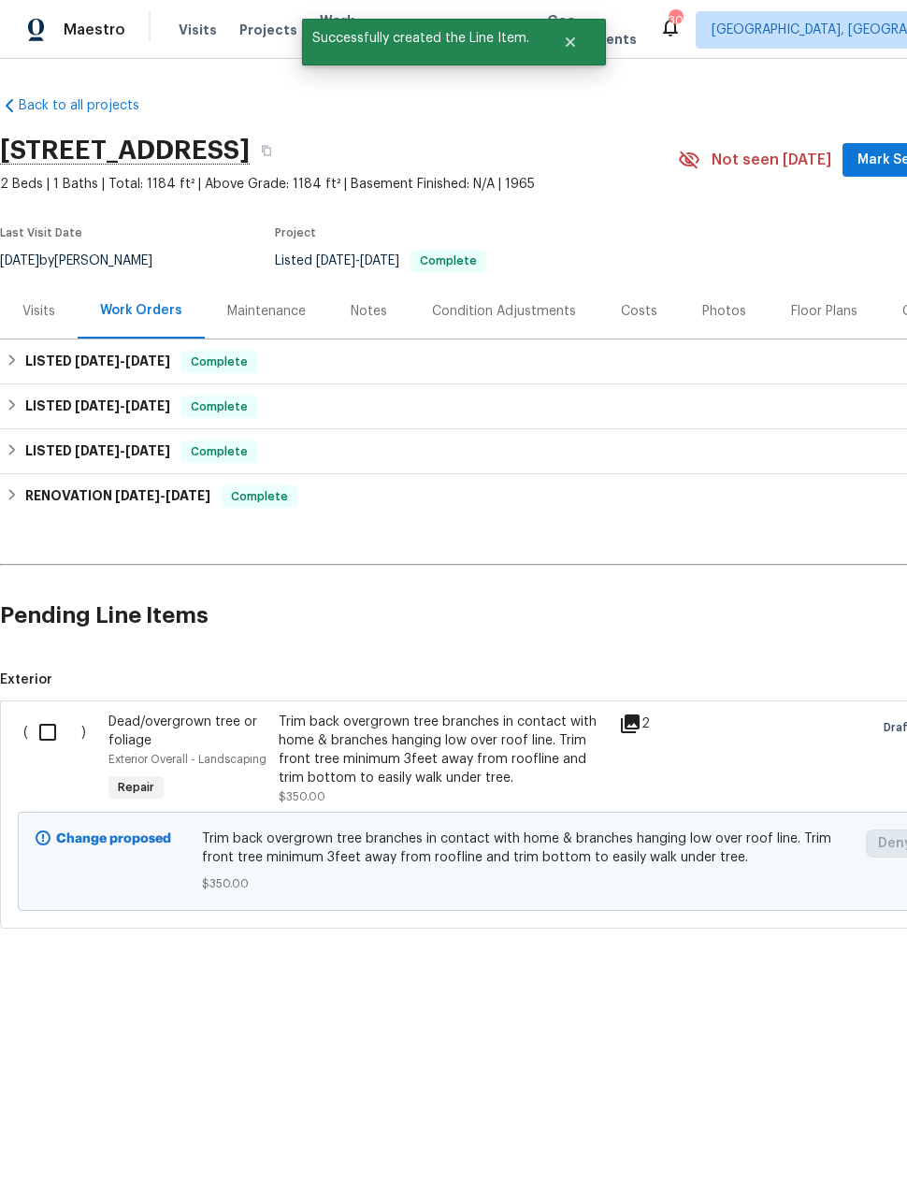
scroll to position [0, 0]
click at [43, 737] on input "checkbox" at bounding box center [54, 731] width 53 height 39
checkbox input "true"
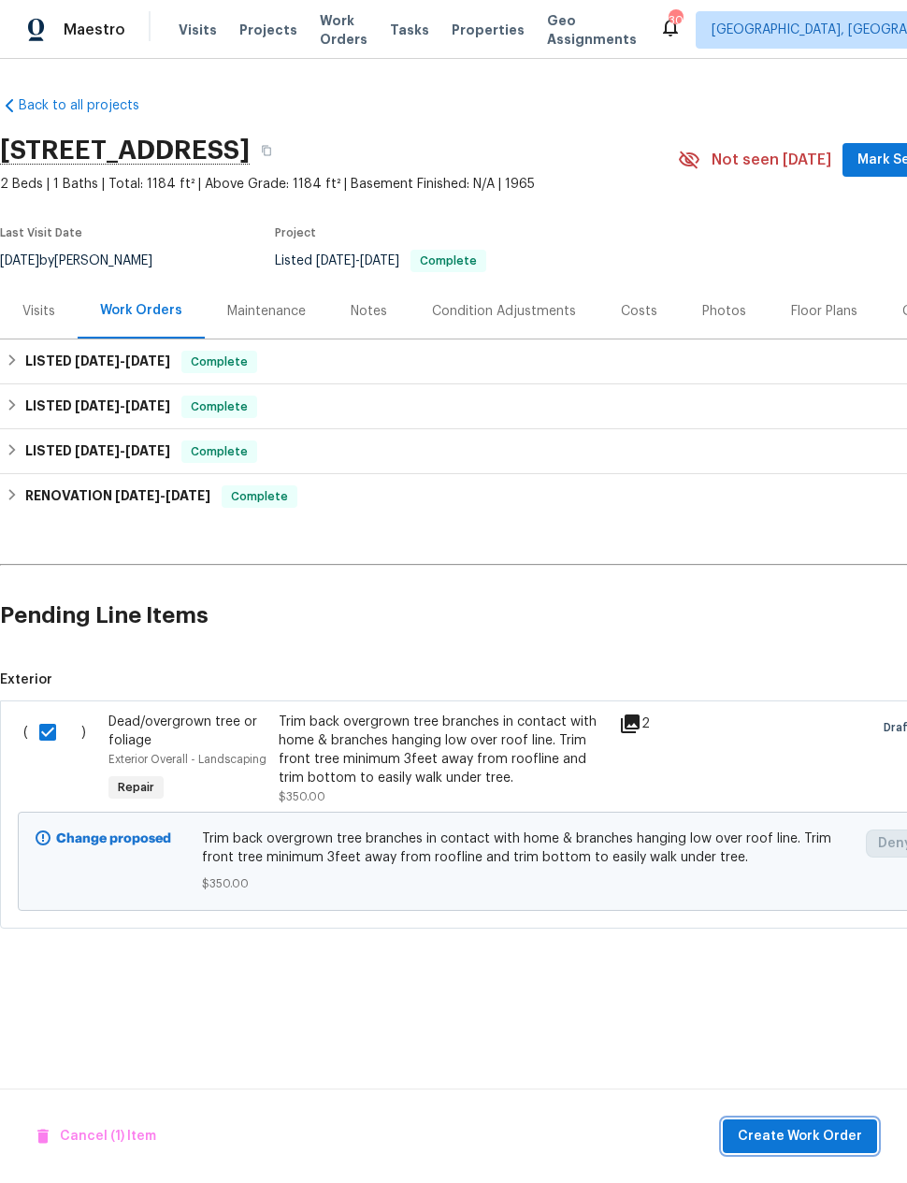
click at [778, 1137] on span "Create Work Order" at bounding box center [800, 1136] width 124 height 23
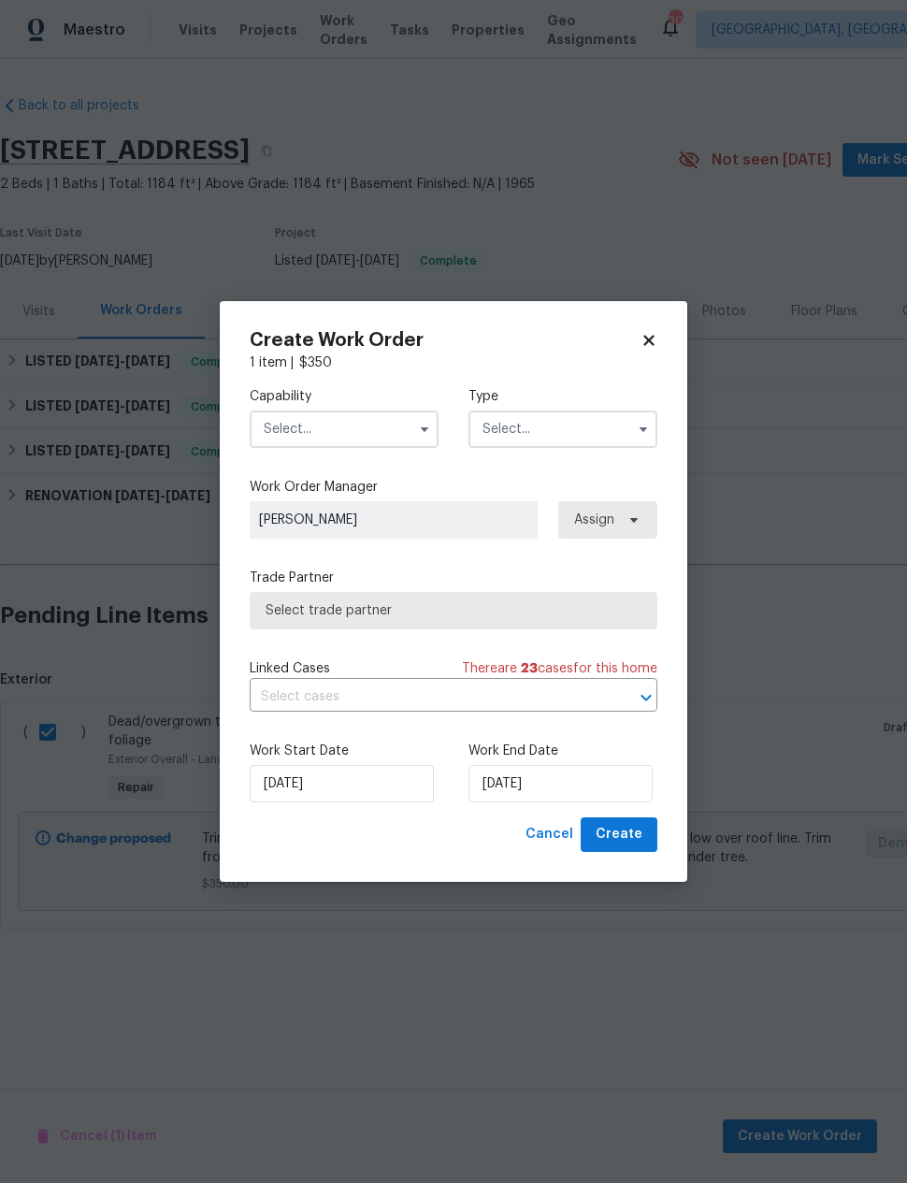
click at [383, 430] on input "text" at bounding box center [344, 428] width 189 height 37
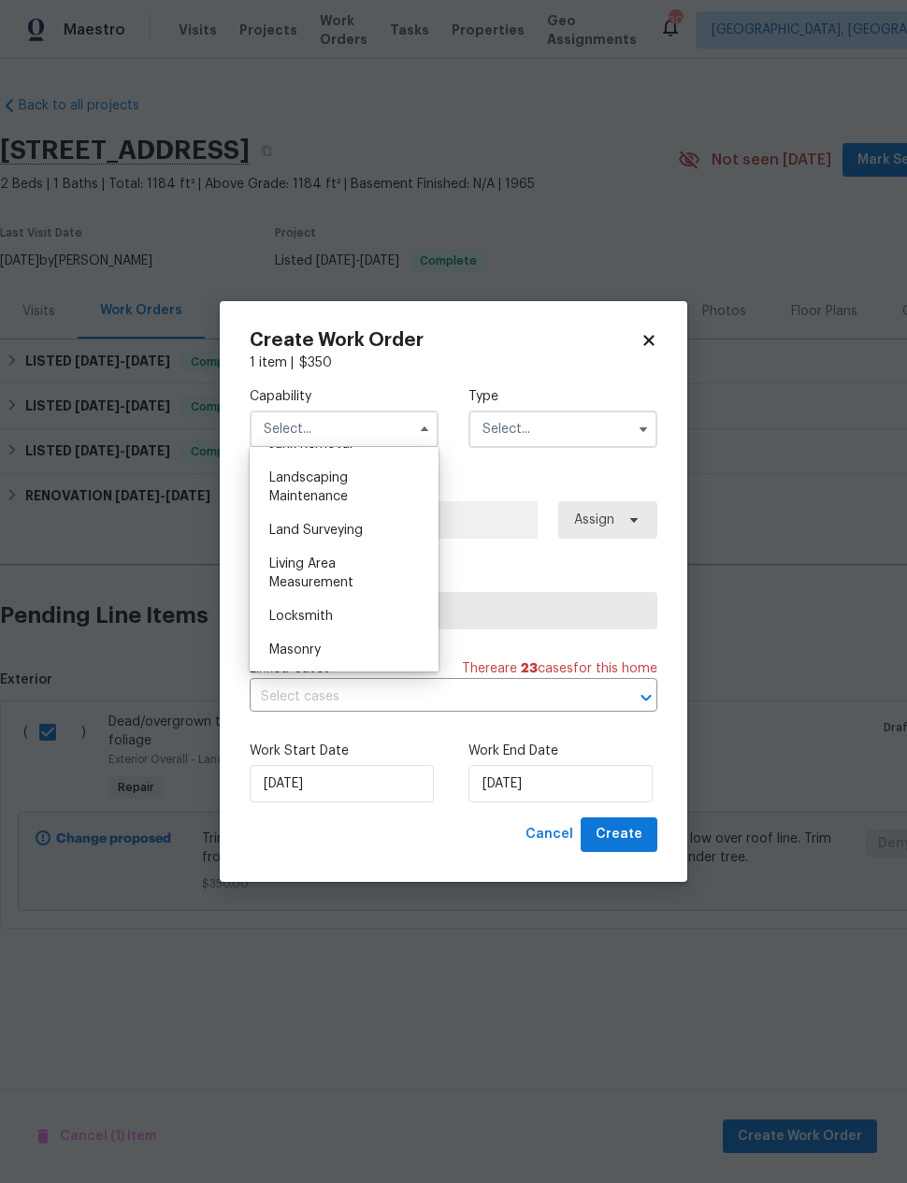
scroll to position [1220, 0]
click at [378, 496] on div "Landscaping Maintenance" at bounding box center [343, 488] width 179 height 52
type input "Landscaping Maintenance"
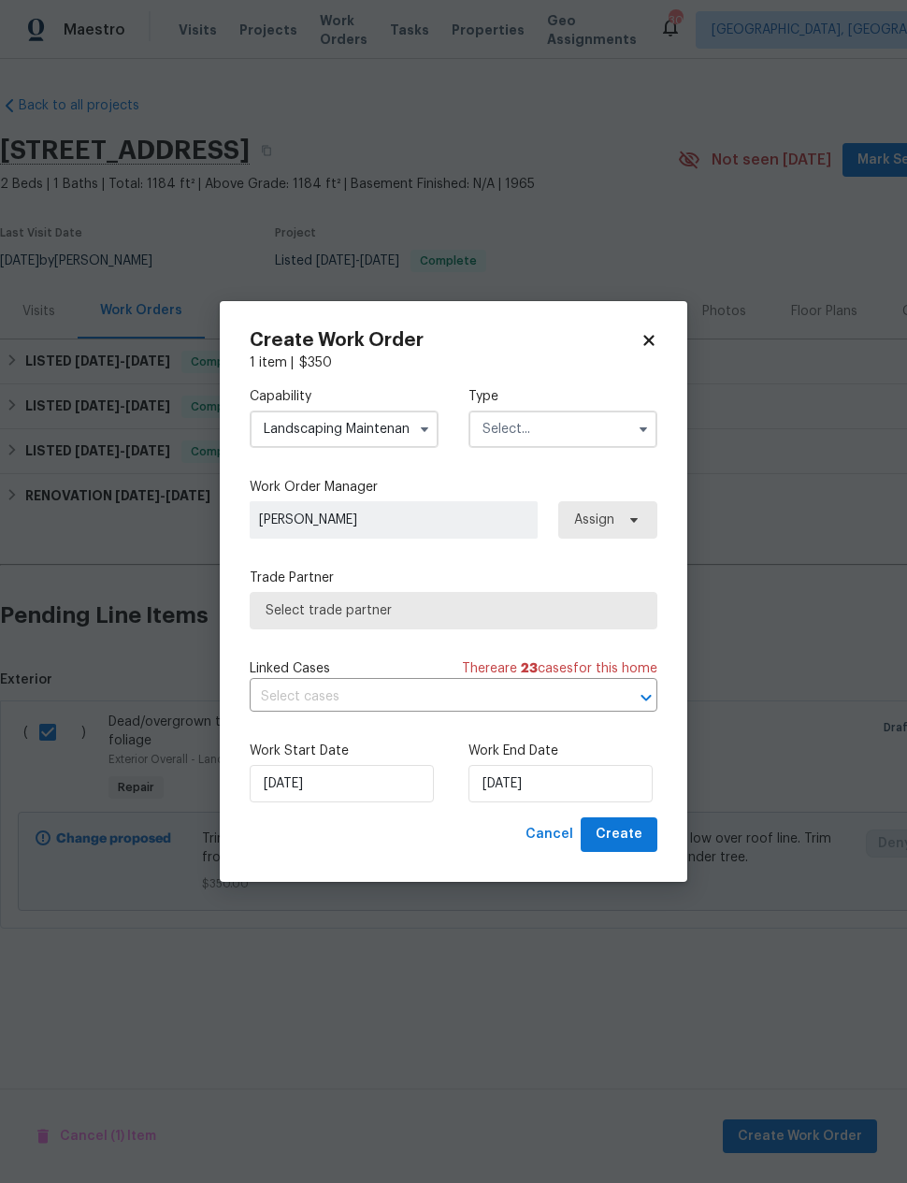
click at [593, 438] on input "text" at bounding box center [562, 428] width 189 height 37
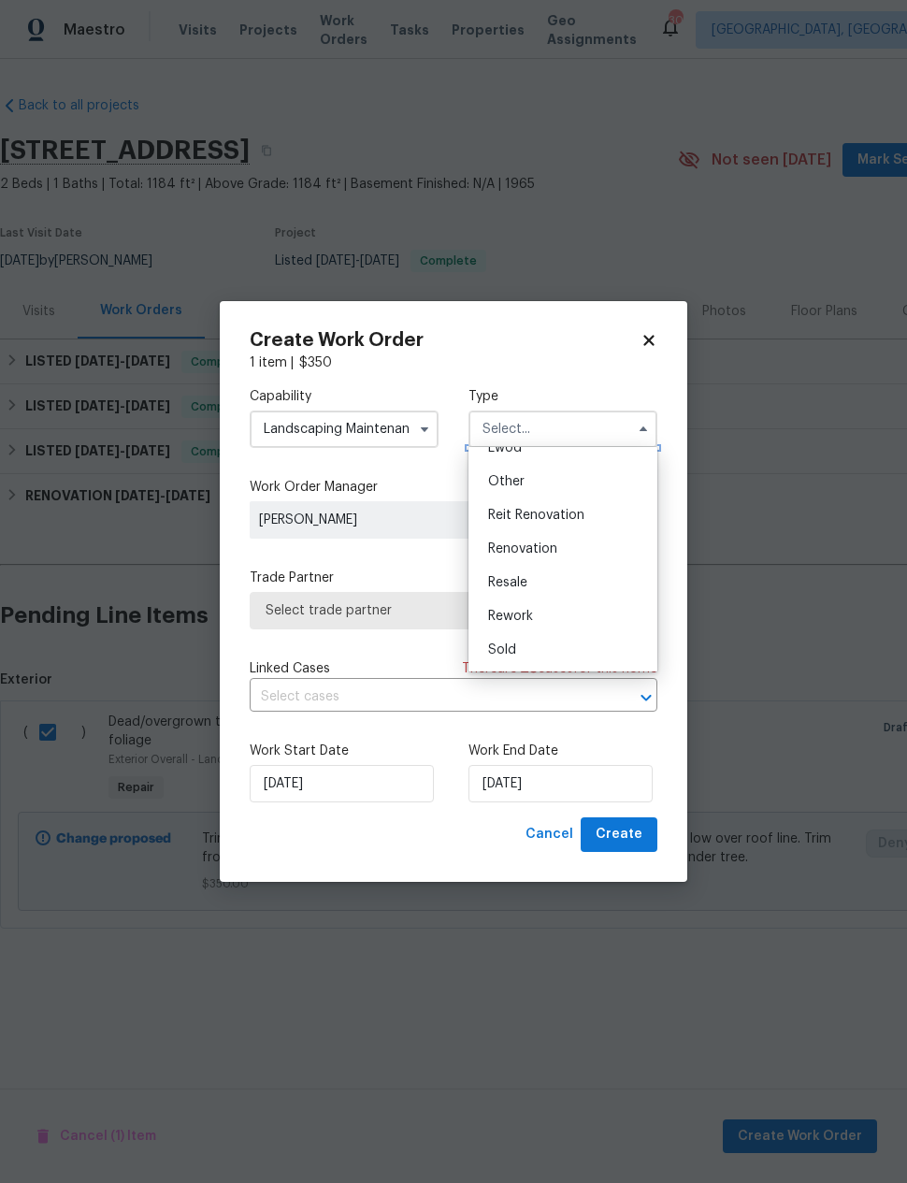
scroll to position [223, 0]
click at [553, 553] on span "Renovation" at bounding box center [522, 548] width 69 height 13
type input "Renovation"
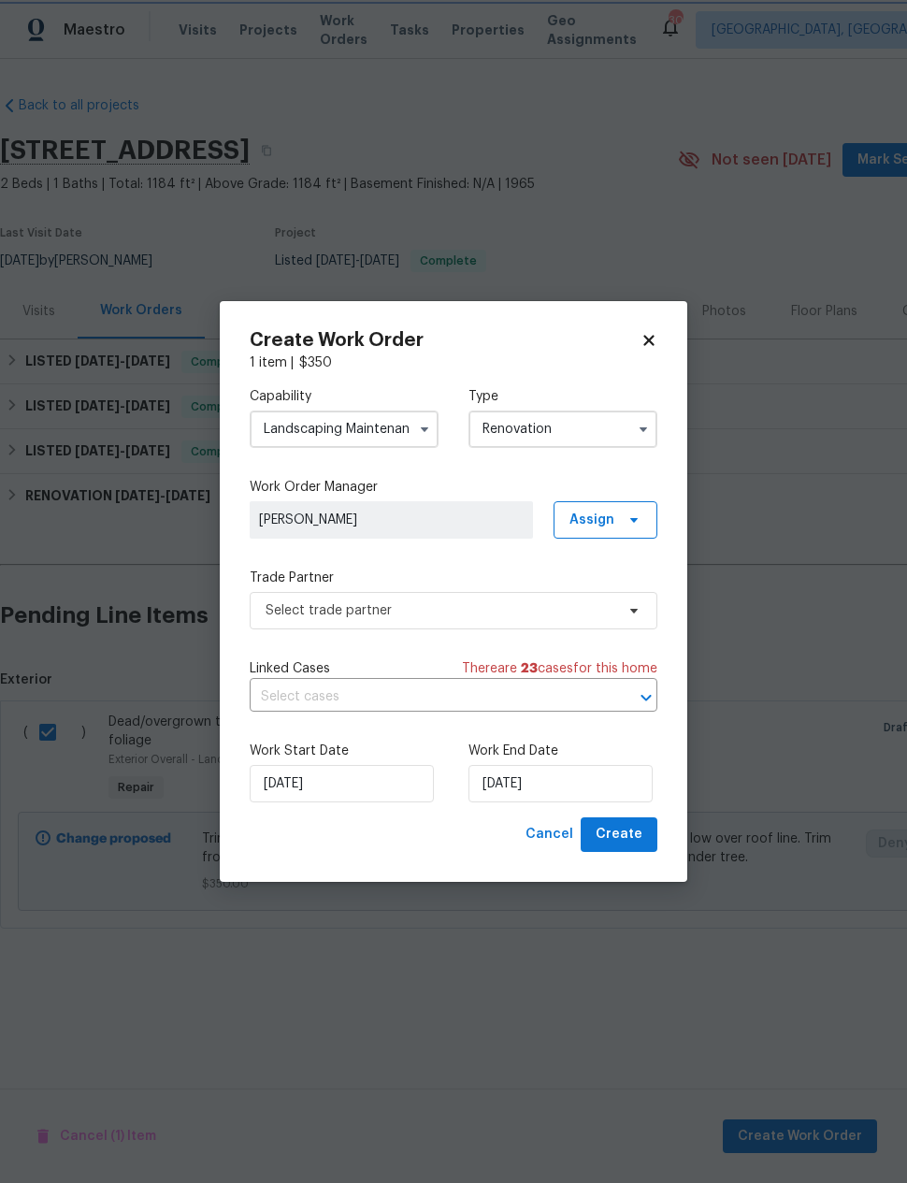
scroll to position [0, 0]
click at [537, 611] on span "Select trade partner" at bounding box center [440, 610] width 349 height 19
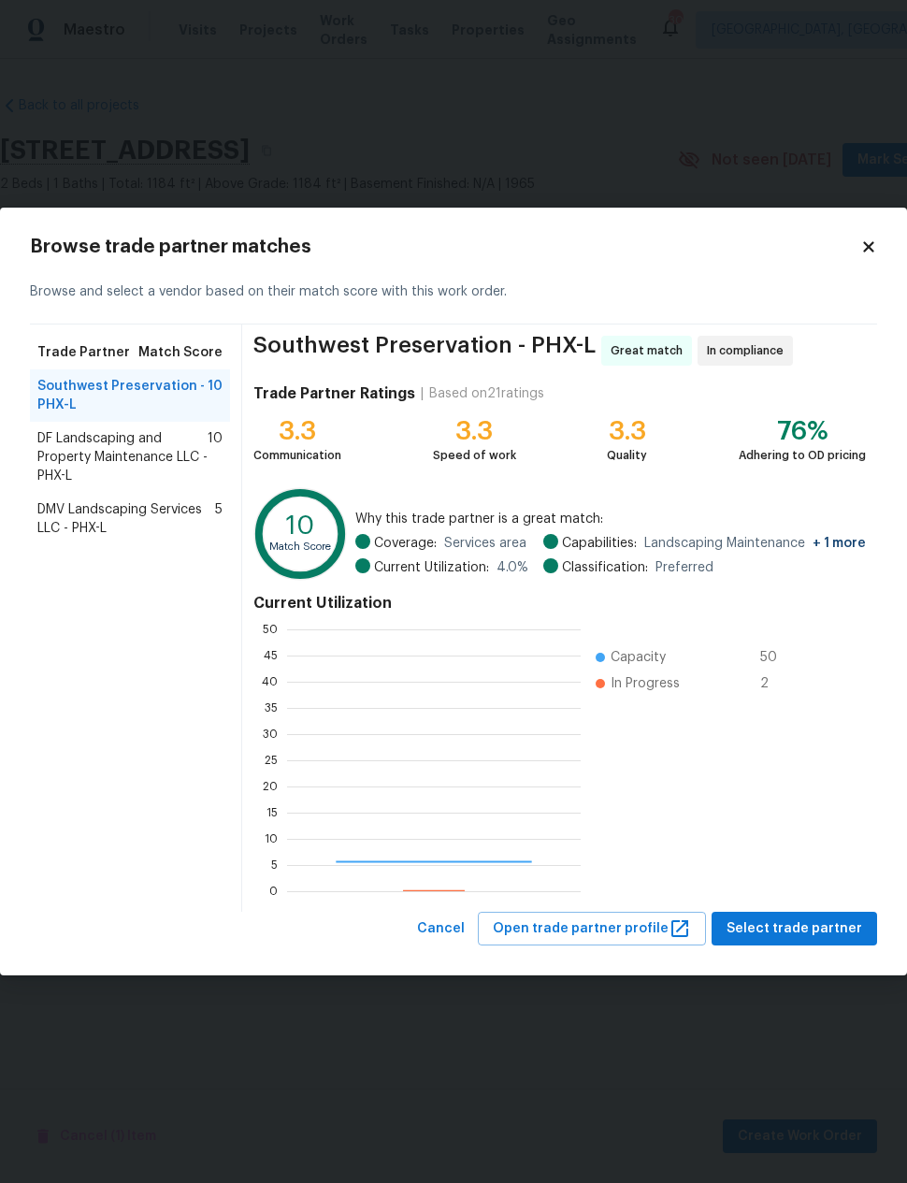
scroll to position [262, 294]
click at [72, 453] on span "DF Landscaping and Property Maintenance LLC - PHX-L" at bounding box center [122, 457] width 170 height 56
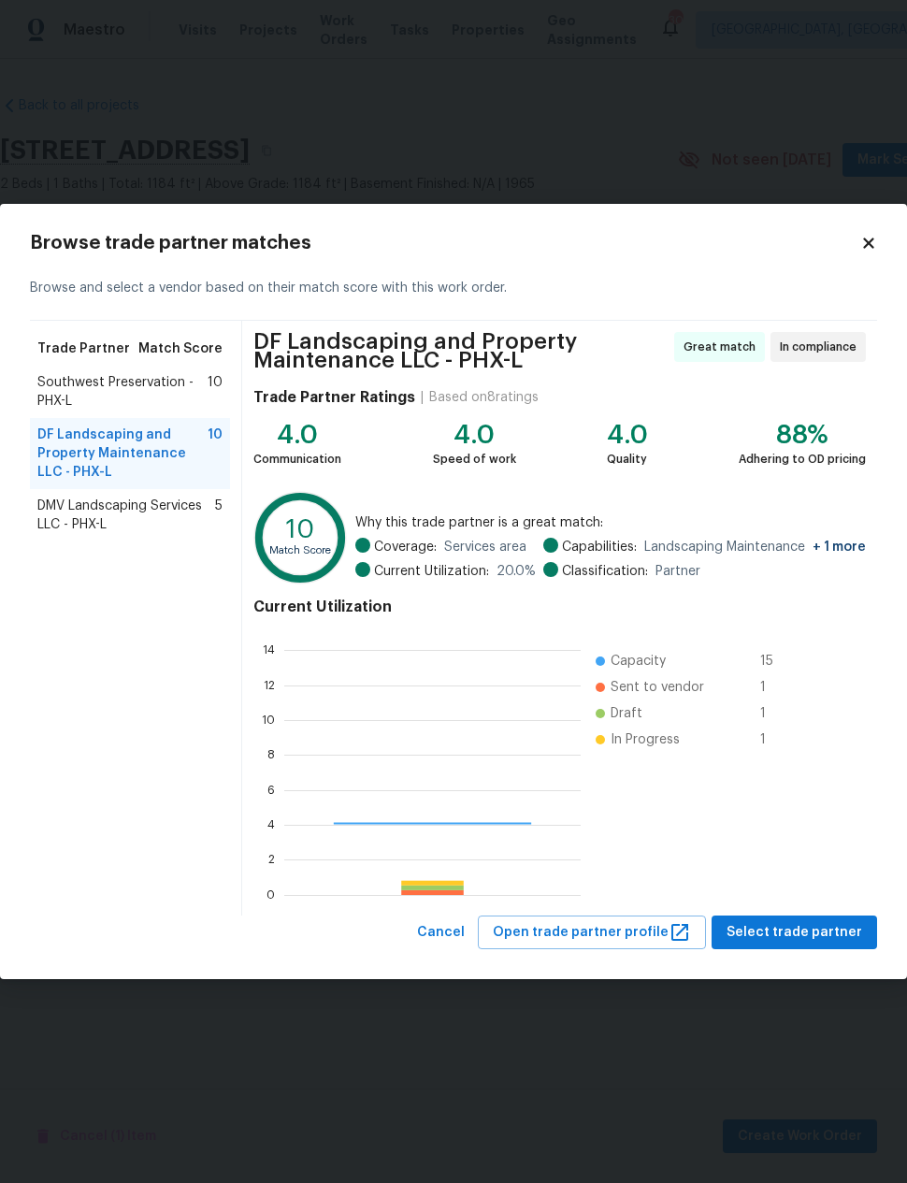
scroll to position [262, 296]
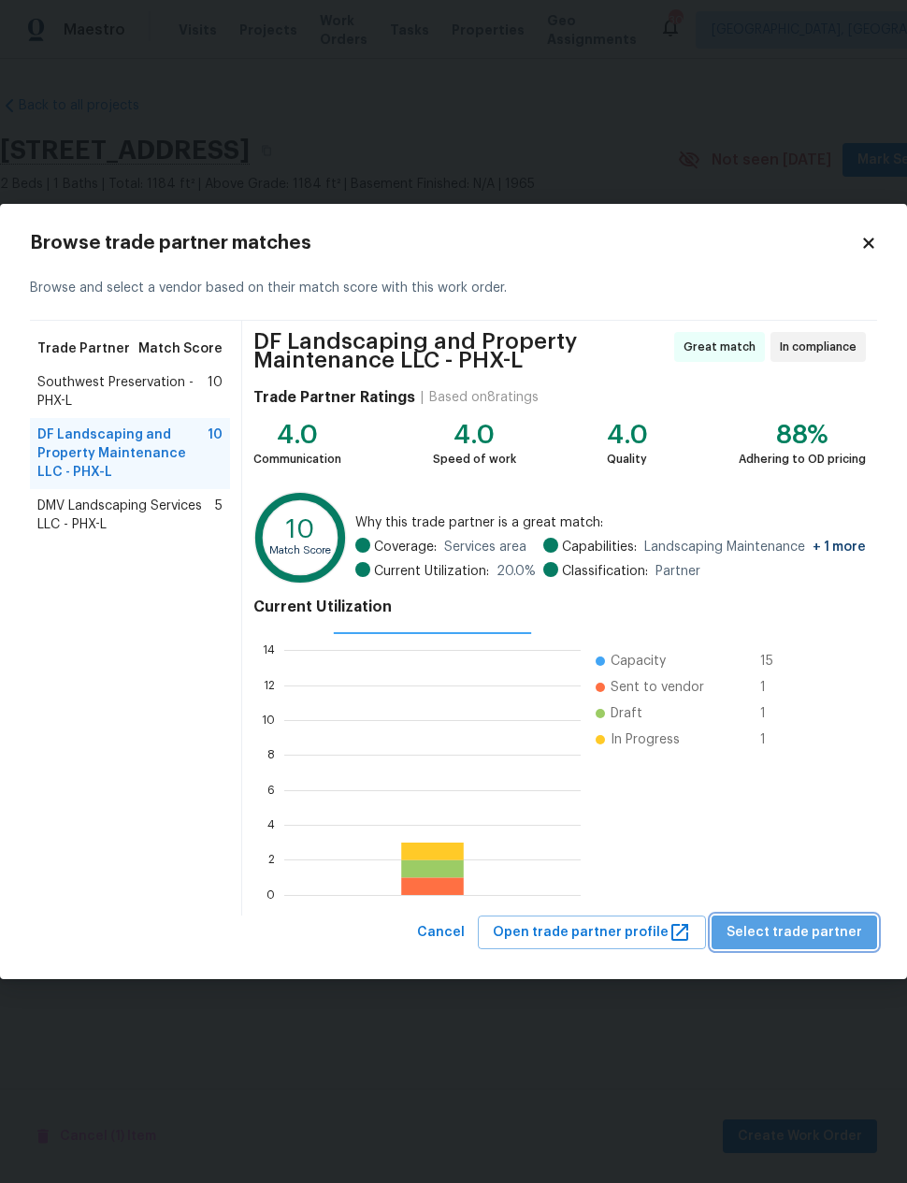
click at [828, 929] on span "Select trade partner" at bounding box center [794, 932] width 136 height 23
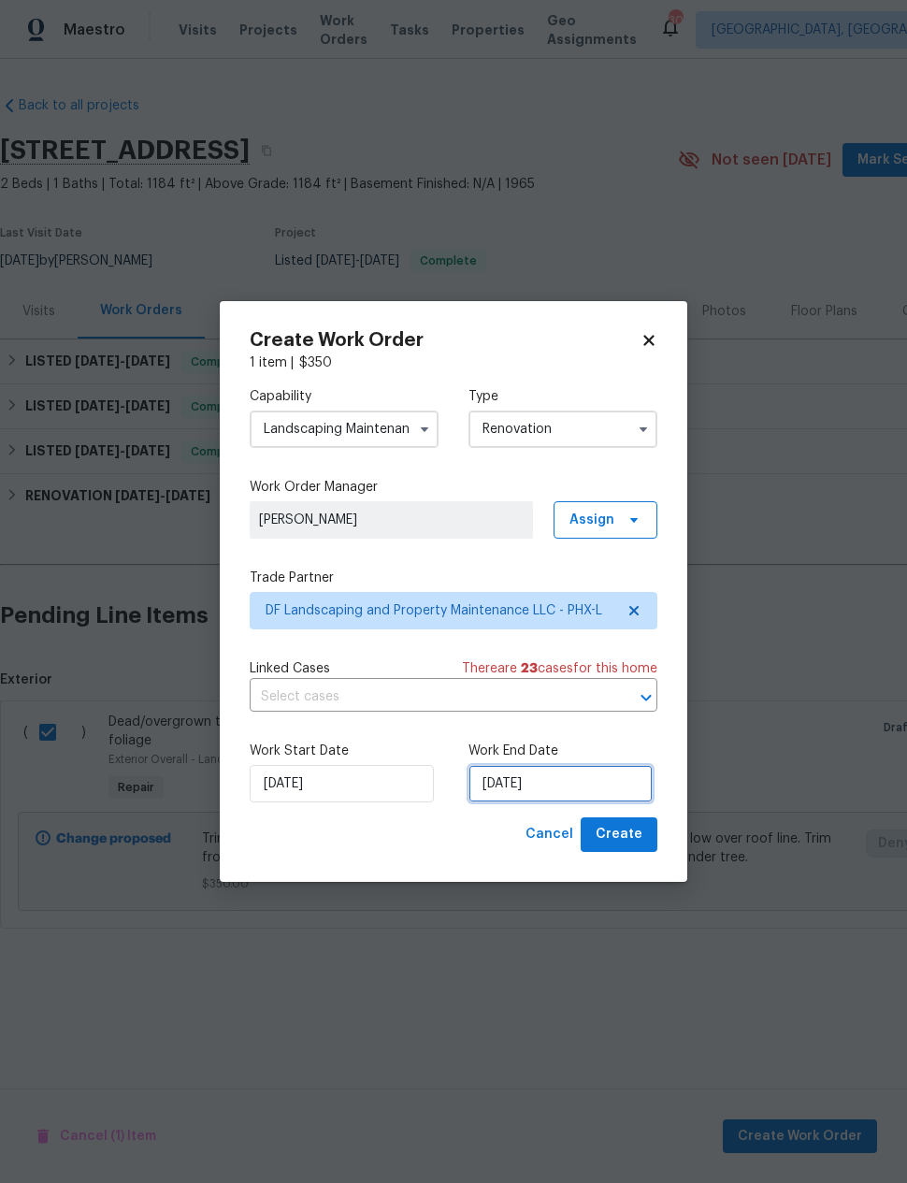
click at [570, 773] on input "[DATE]" at bounding box center [560, 783] width 184 height 37
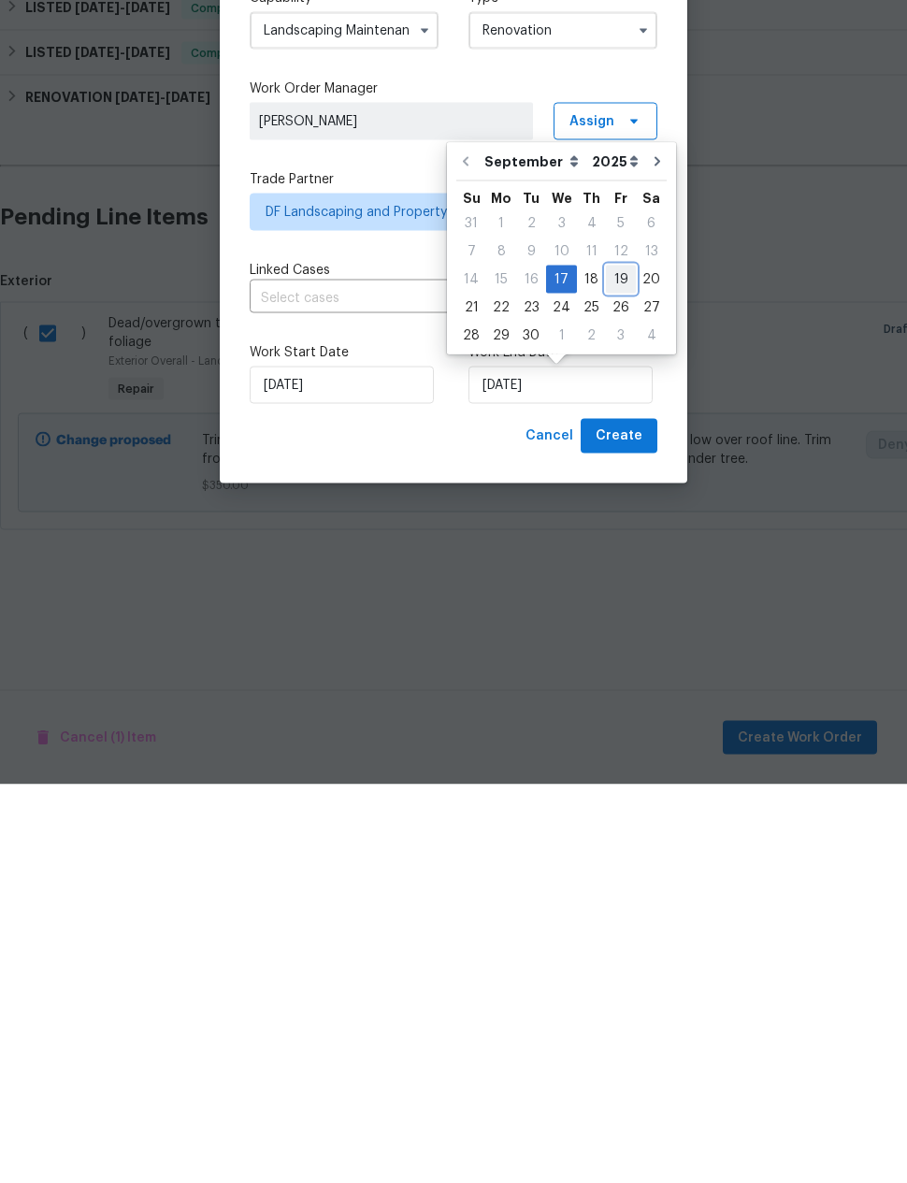
click at [613, 665] on div "19" at bounding box center [621, 678] width 30 height 26
type input "[DATE]"
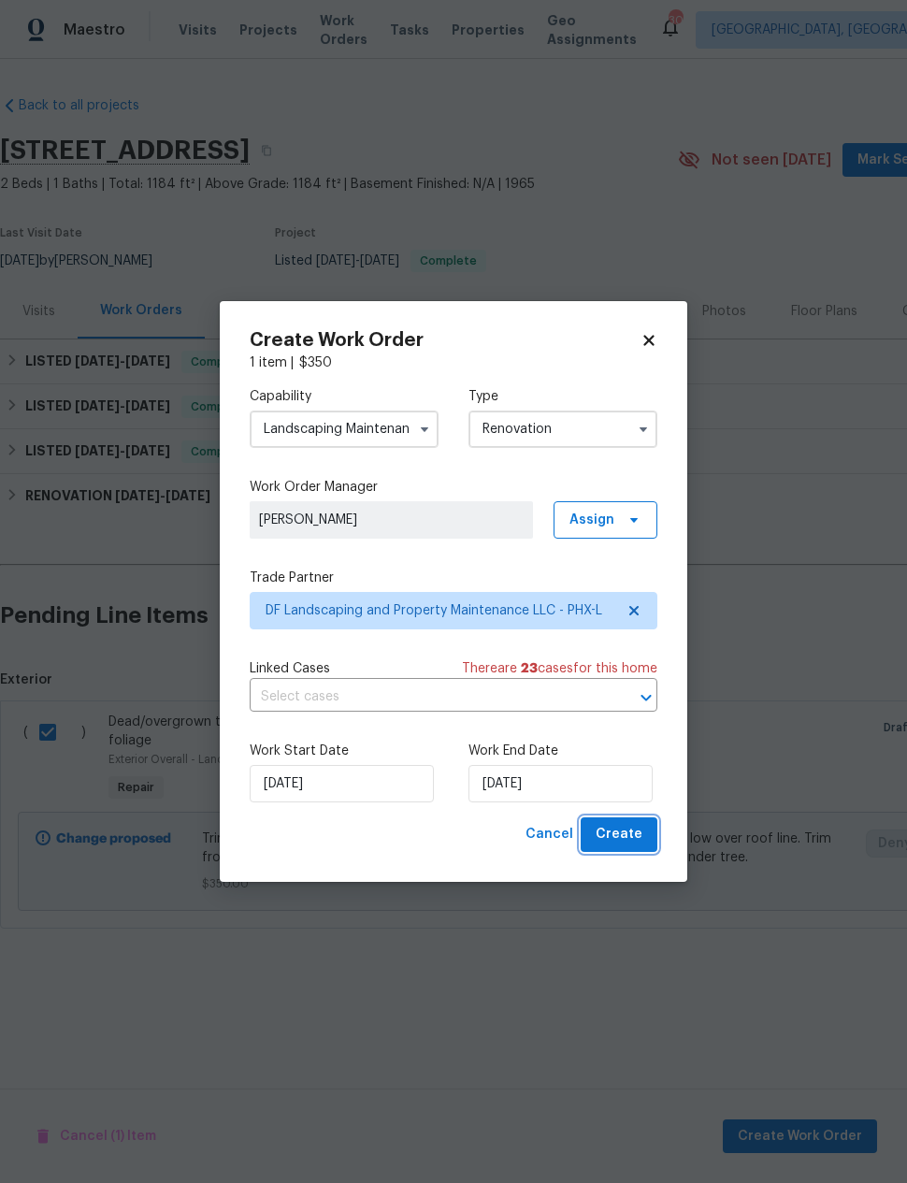
click at [625, 826] on span "Create" at bounding box center [619, 834] width 47 height 23
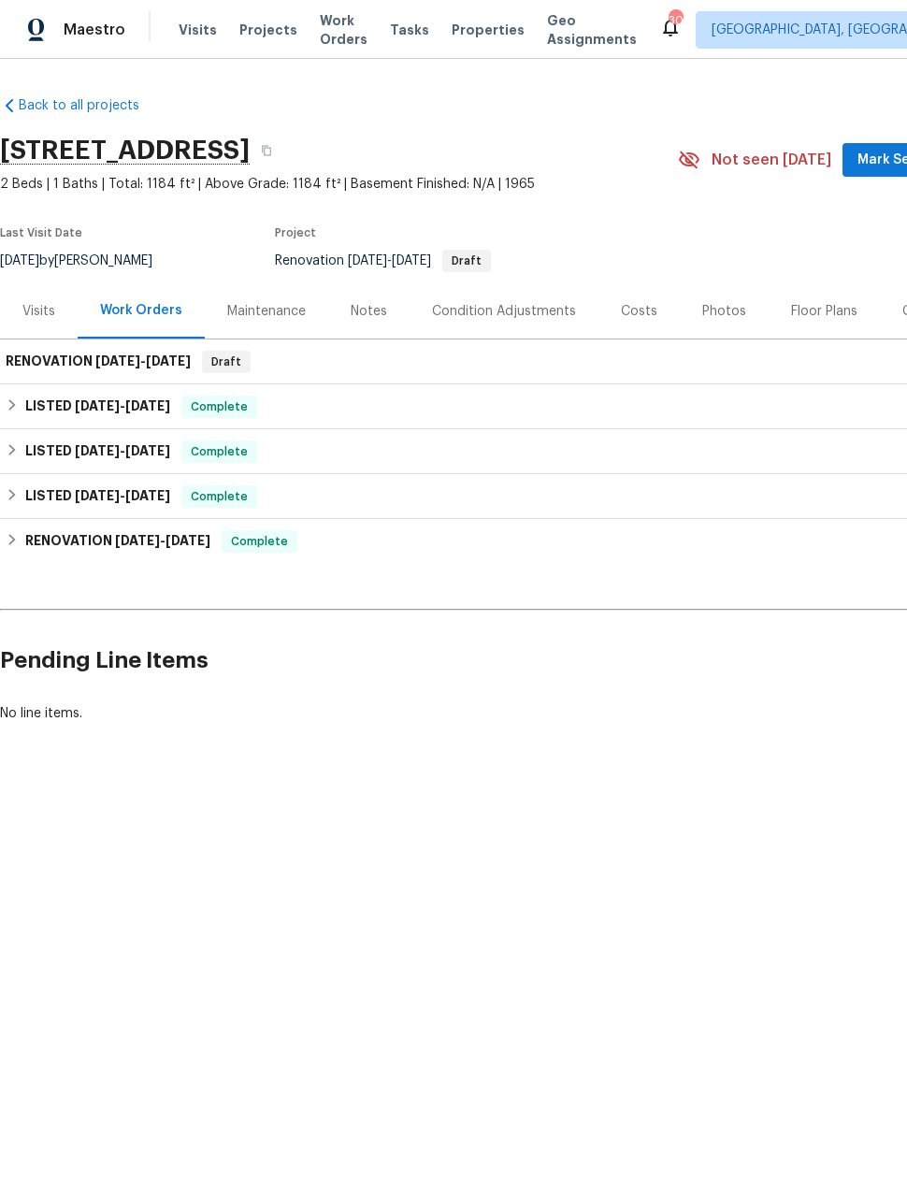
scroll to position [0, 0]
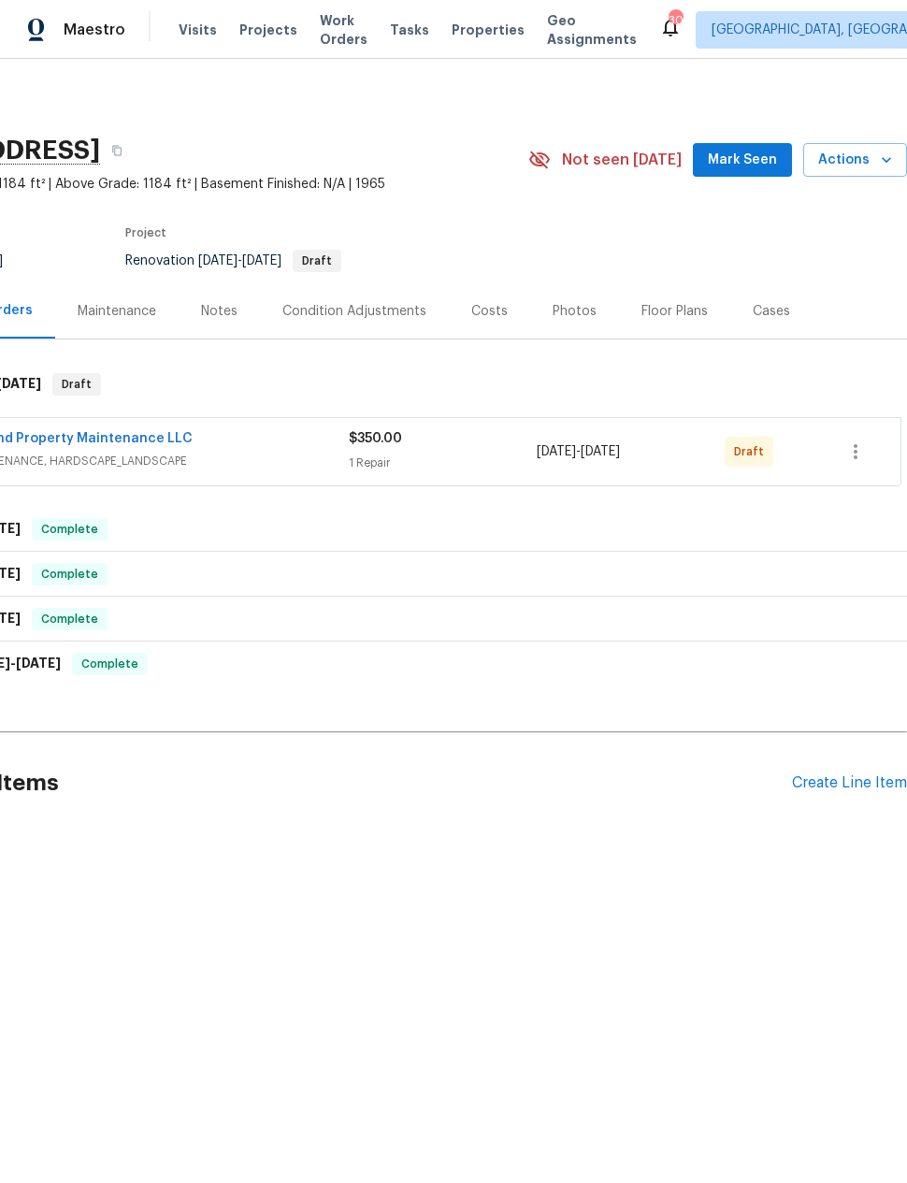
scroll to position [0, 150]
click at [857, 458] on icon "button" at bounding box center [855, 451] width 22 height 22
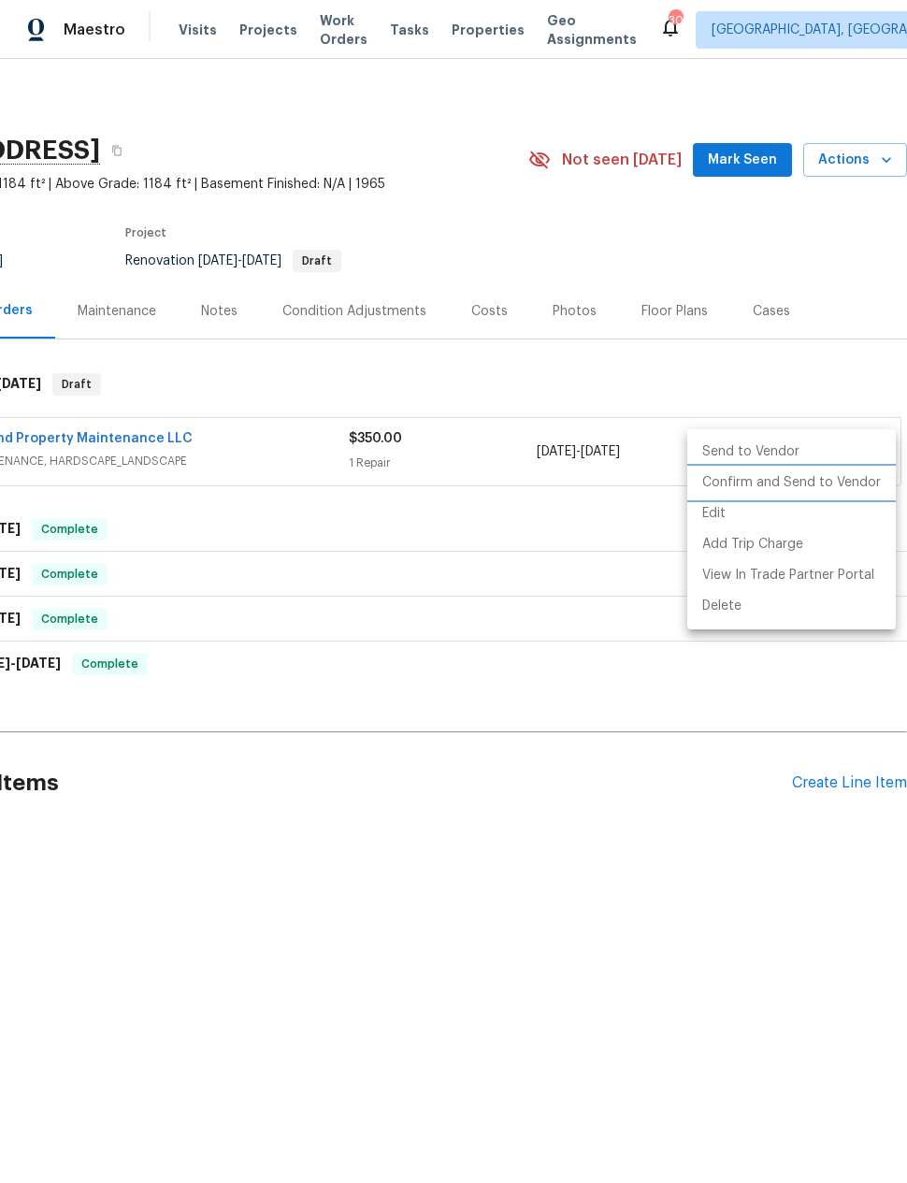
click at [840, 481] on li "Confirm and Send to Vendor" at bounding box center [791, 482] width 208 height 31
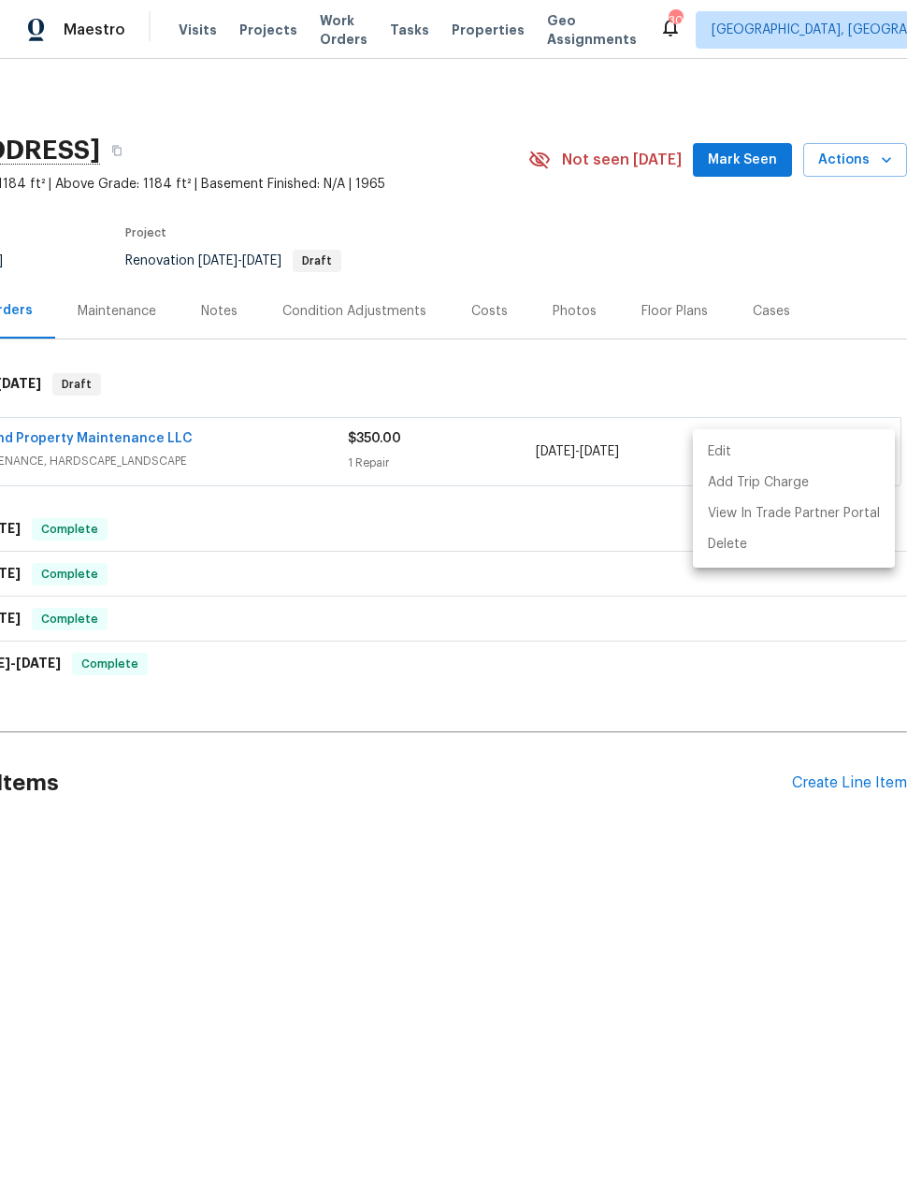
click at [693, 883] on div at bounding box center [453, 591] width 907 height 1183
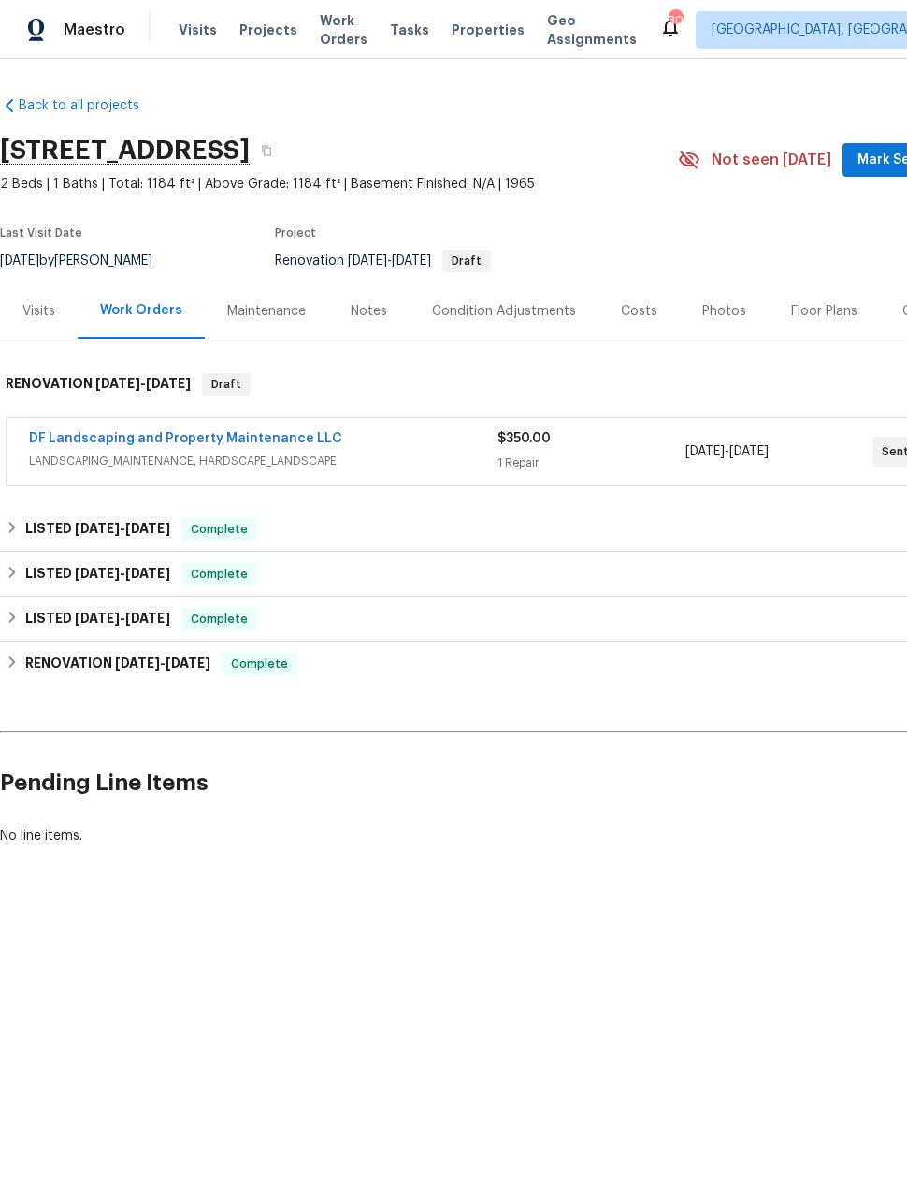
scroll to position [0, 0]
click at [30, 300] on div "Visits" at bounding box center [39, 310] width 78 height 55
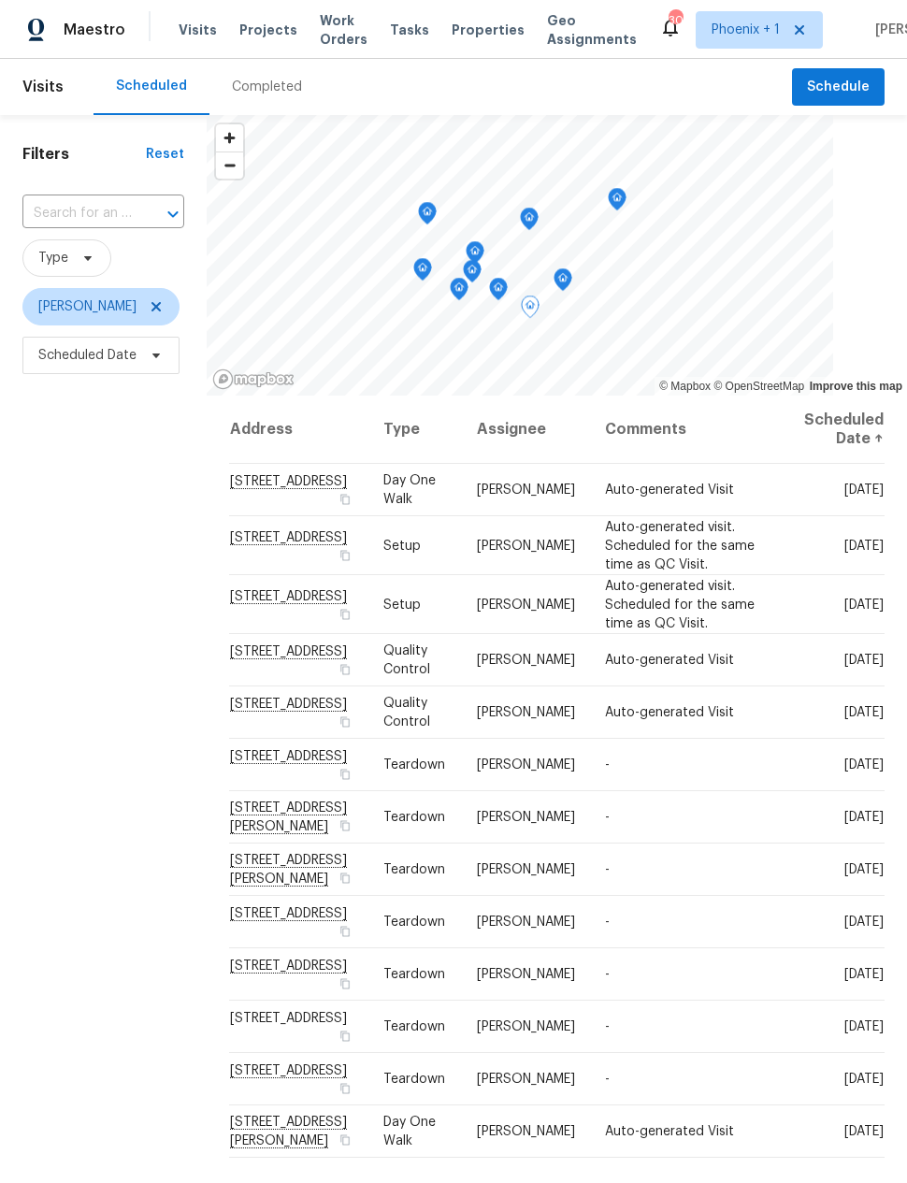
click at [0, 0] on span at bounding box center [0, 0] width 0 height 0
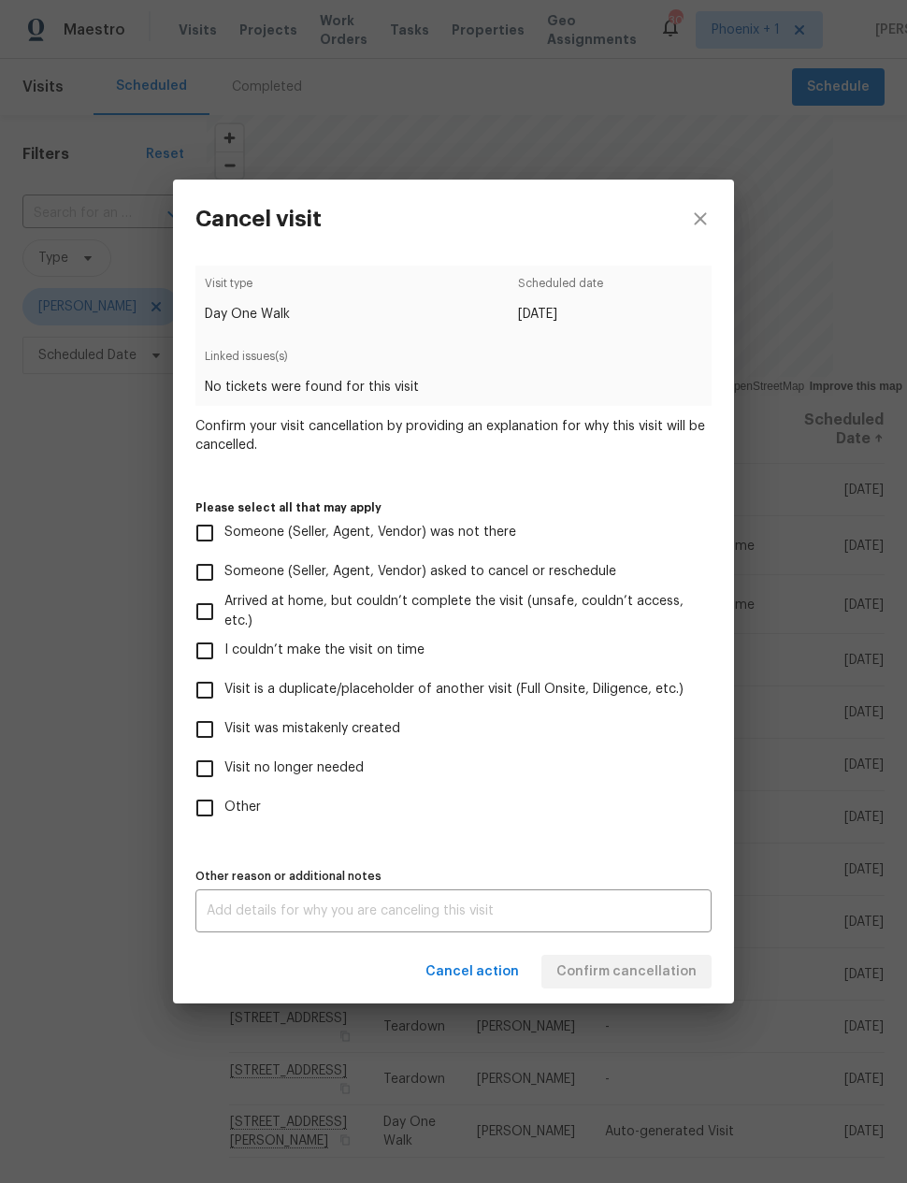
click at [203, 726] on input "Visit was mistakenly created" at bounding box center [204, 729] width 39 height 39
checkbox input "true"
click at [652, 977] on span "Confirm cancellation" at bounding box center [626, 971] width 140 height 23
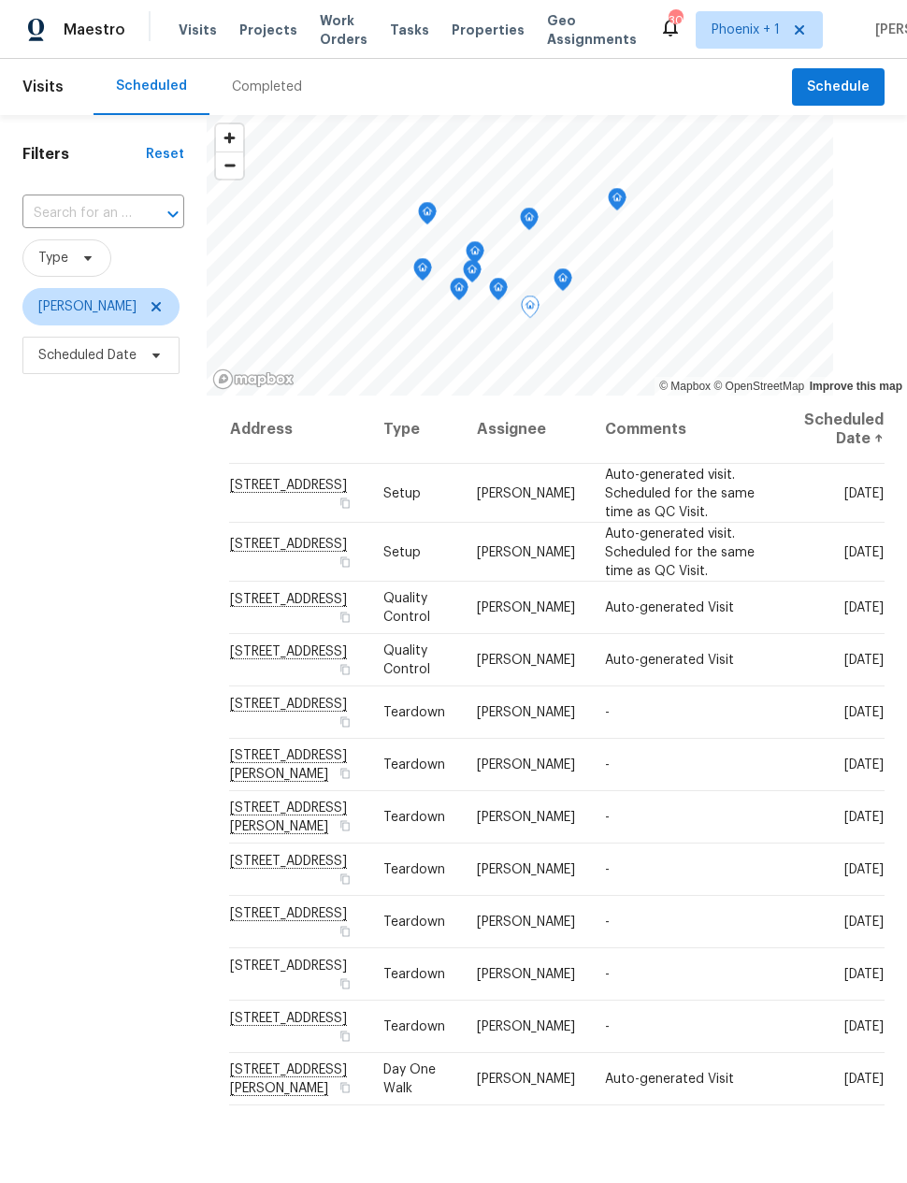
click at [0, 0] on span at bounding box center [0, 0] width 0 height 0
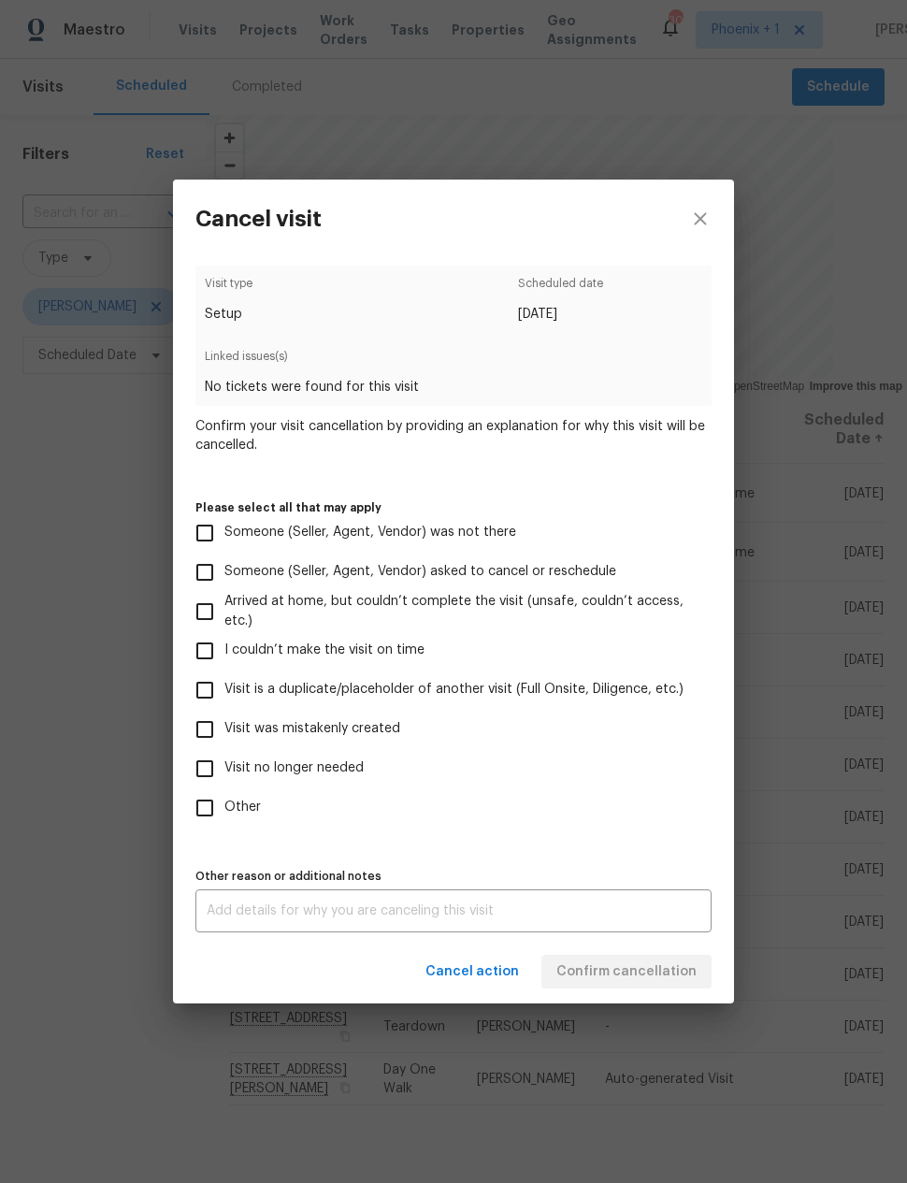
click at [206, 727] on input "Visit was mistakenly created" at bounding box center [204, 729] width 39 height 39
checkbox input "true"
click at [660, 975] on span "Confirm cancellation" at bounding box center [626, 971] width 140 height 23
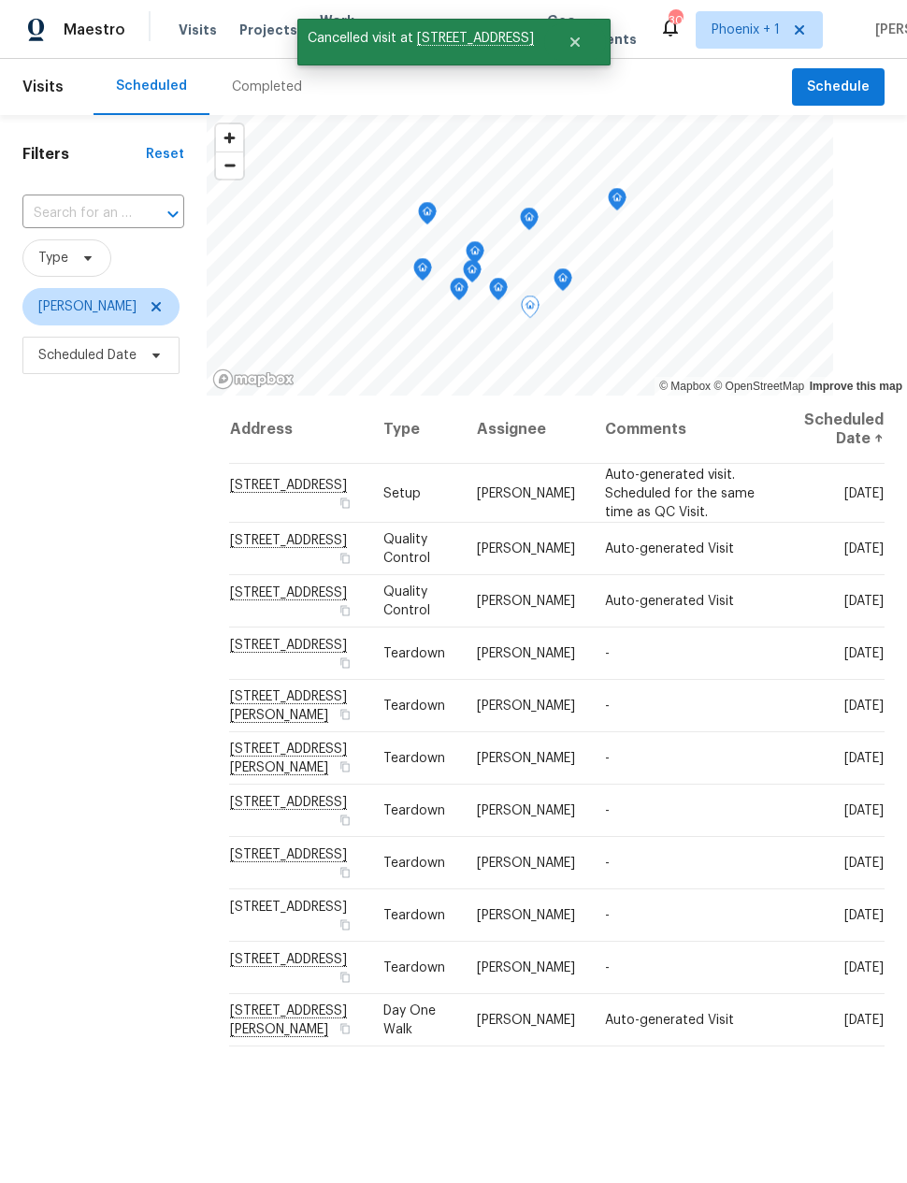
click at [0, 0] on icon at bounding box center [0, 0] width 0 height 0
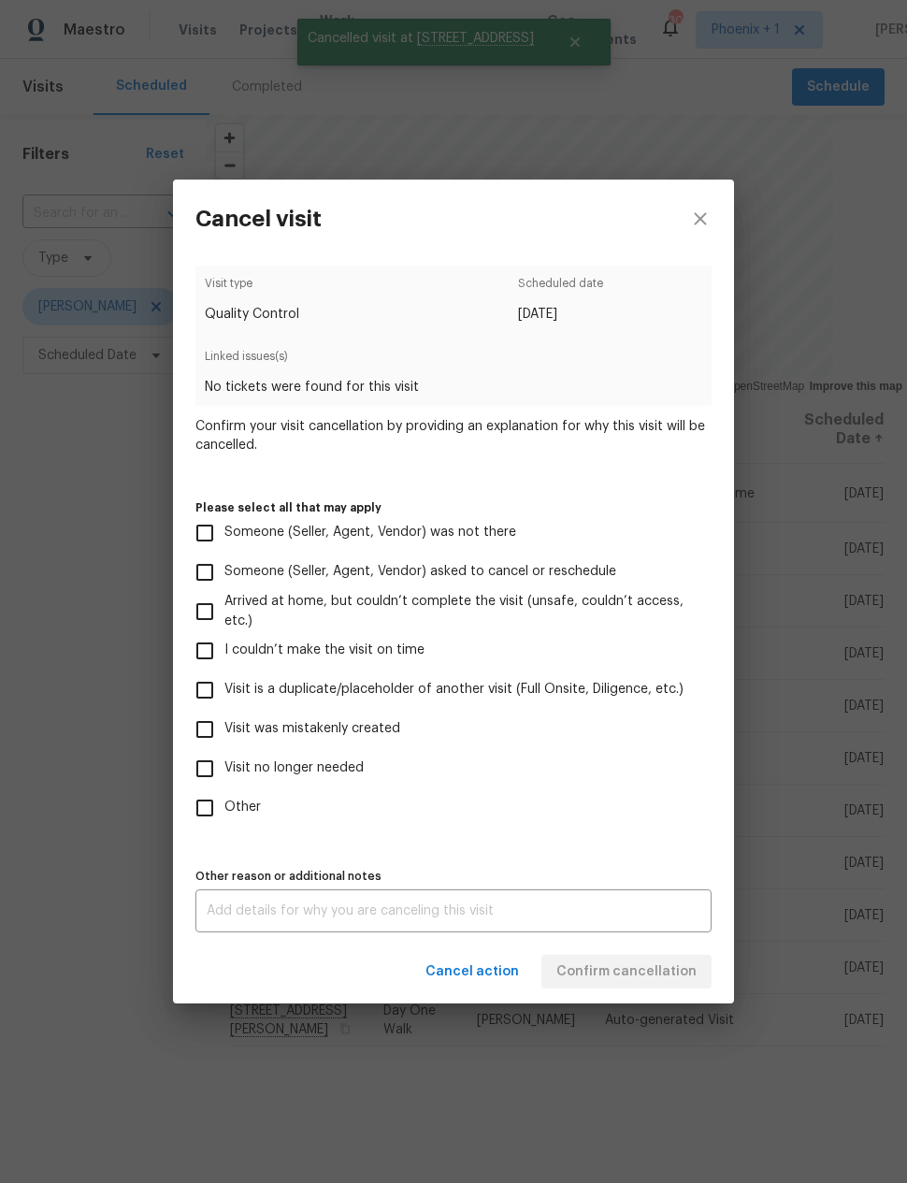
click at [214, 738] on input "Visit was mistakenly created" at bounding box center [204, 729] width 39 height 39
checkbox input "true"
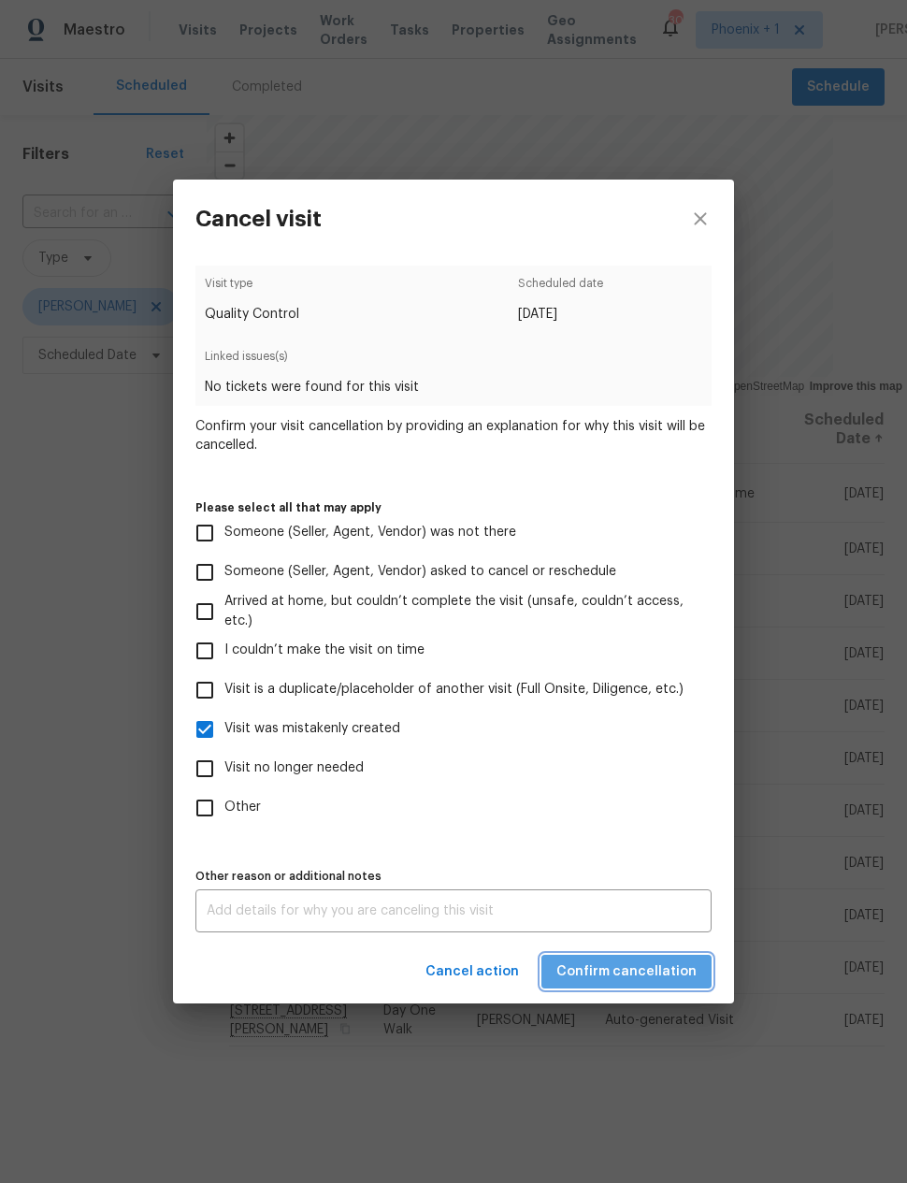
click at [668, 969] on span "Confirm cancellation" at bounding box center [626, 971] width 140 height 23
